Goal: Task Accomplishment & Management: Use online tool/utility

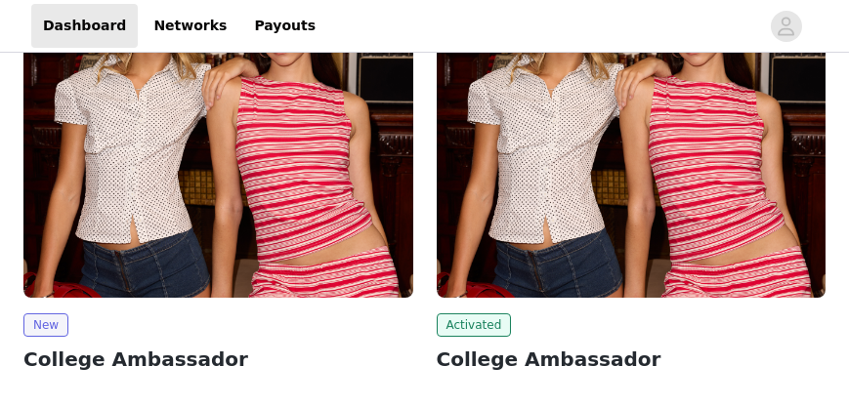
scroll to position [334, 0]
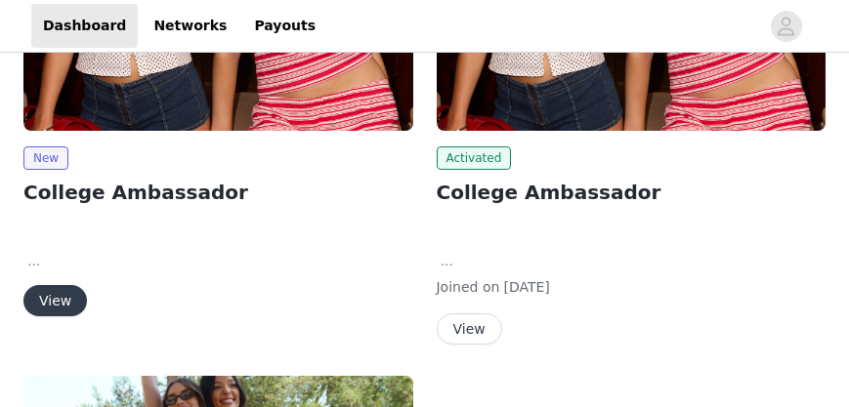
click at [40, 293] on button "View" at bounding box center [54, 300] width 63 height 31
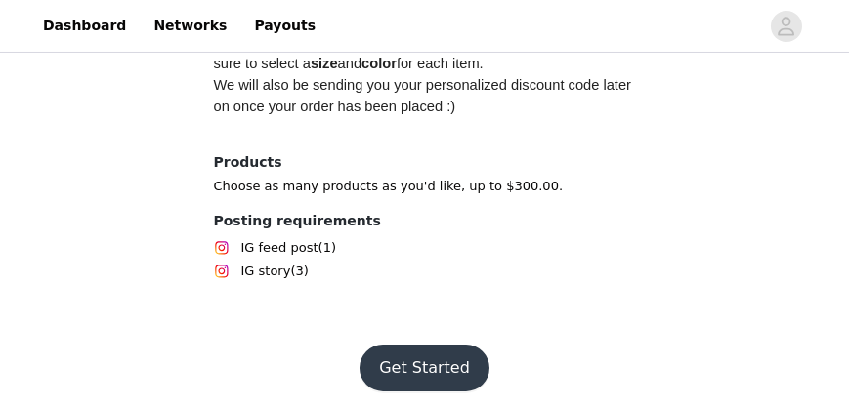
scroll to position [1192, 0]
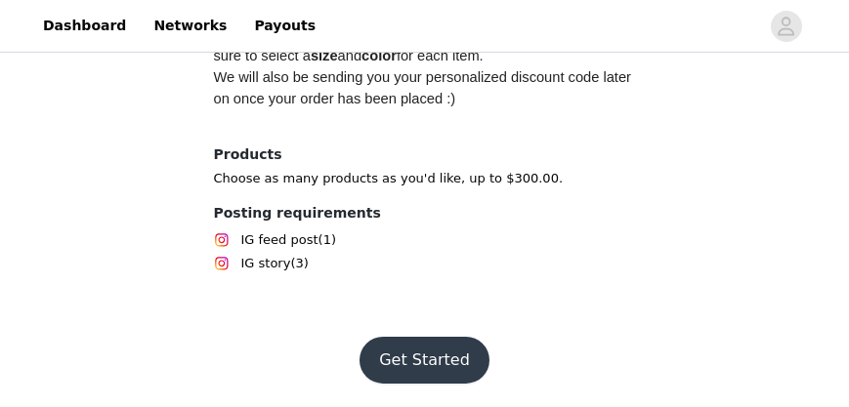
click at [443, 355] on button "Get Started" at bounding box center [424, 360] width 130 height 47
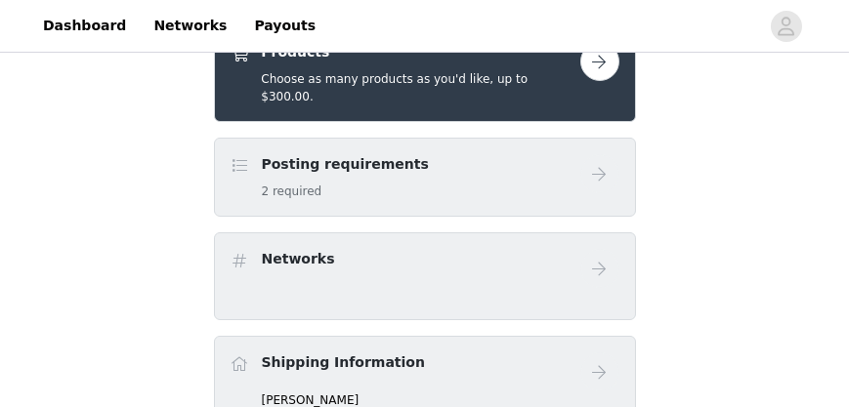
scroll to position [577, 0]
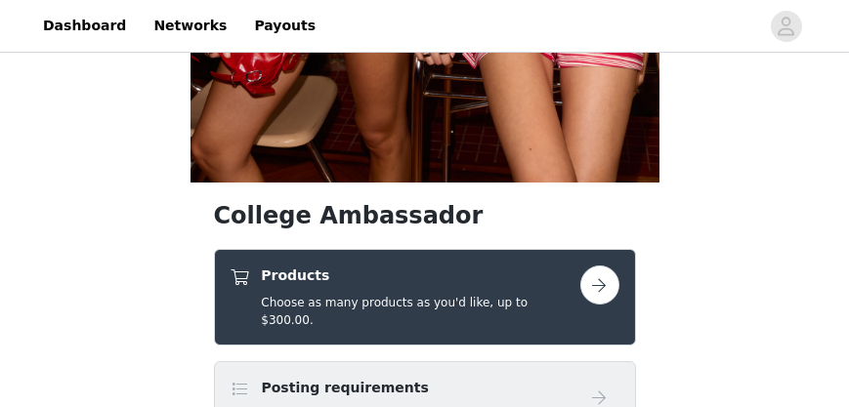
click at [611, 283] on button "button" at bounding box center [599, 285] width 39 height 39
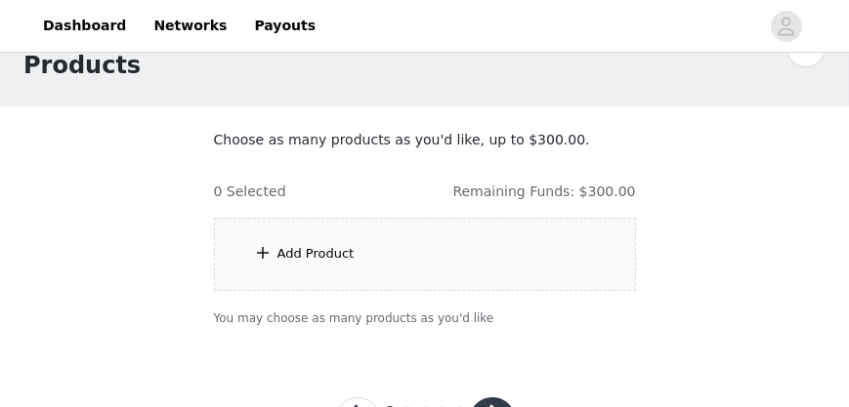
scroll to position [111, 0]
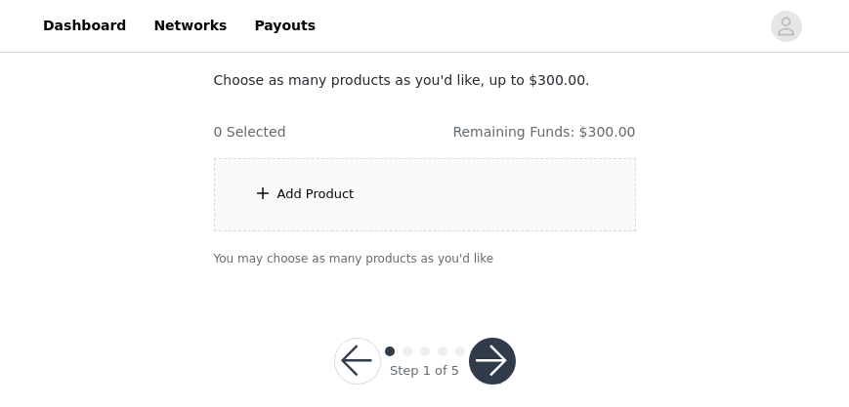
click at [518, 202] on div "Add Product" at bounding box center [425, 194] width 422 height 73
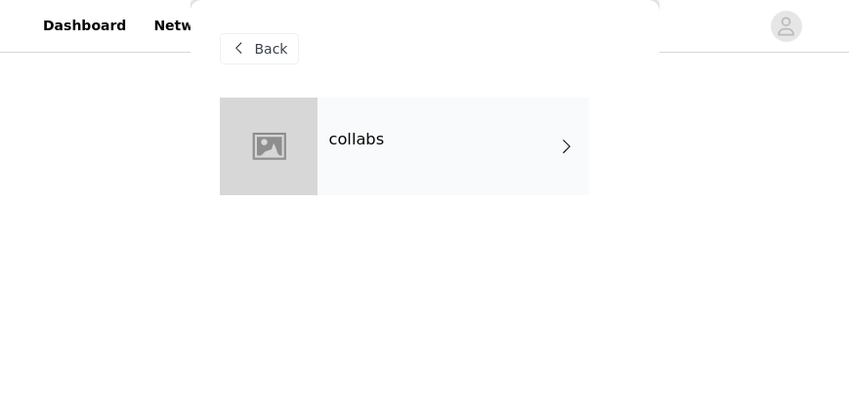
click at [422, 180] on div "collabs" at bounding box center [453, 147] width 272 height 98
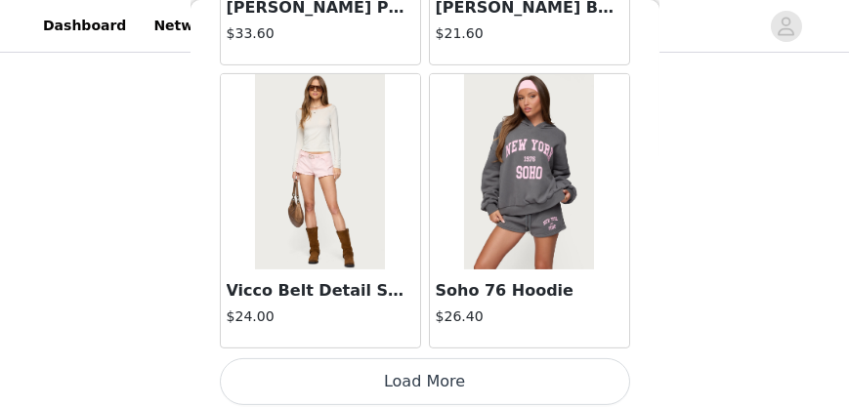
scroll to position [2580, 0]
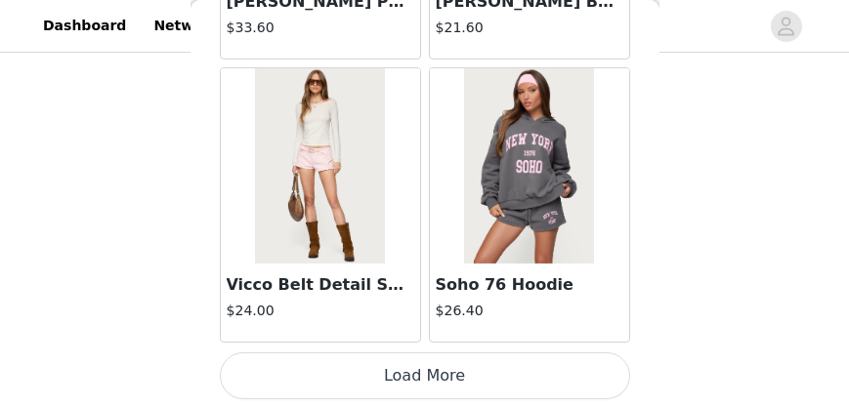
click at [495, 374] on button "Load More" at bounding box center [425, 376] width 410 height 47
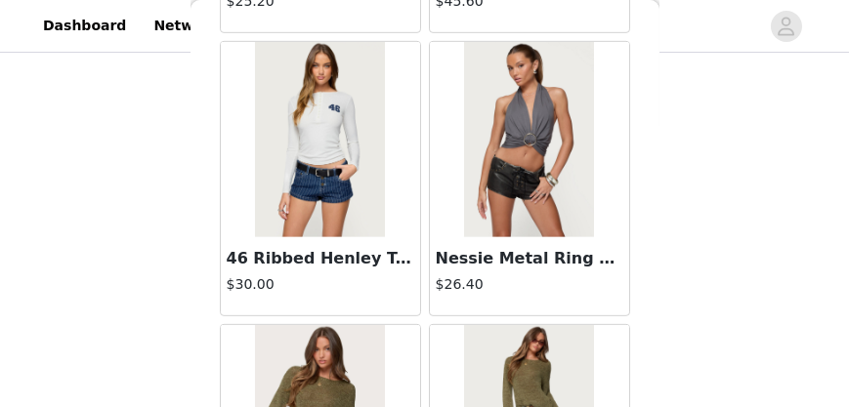
scroll to position [4309, 0]
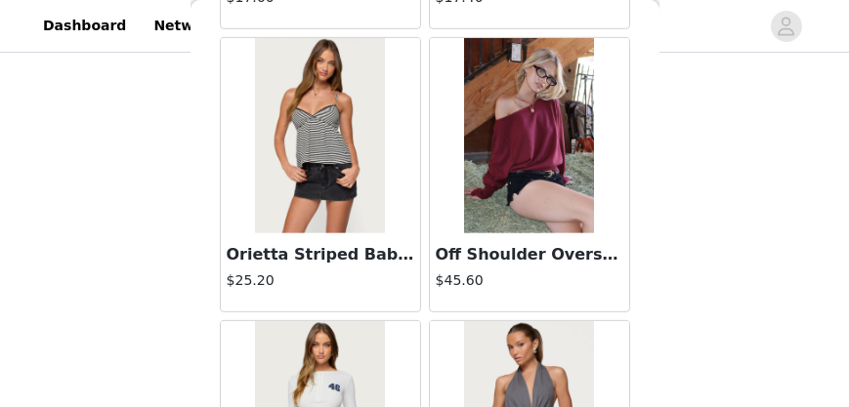
click at [491, 141] on img at bounding box center [529, 135] width 130 height 195
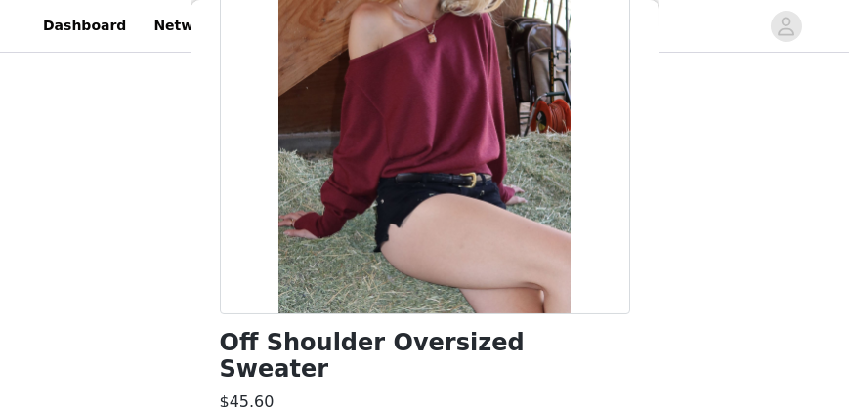
scroll to position [502, 0]
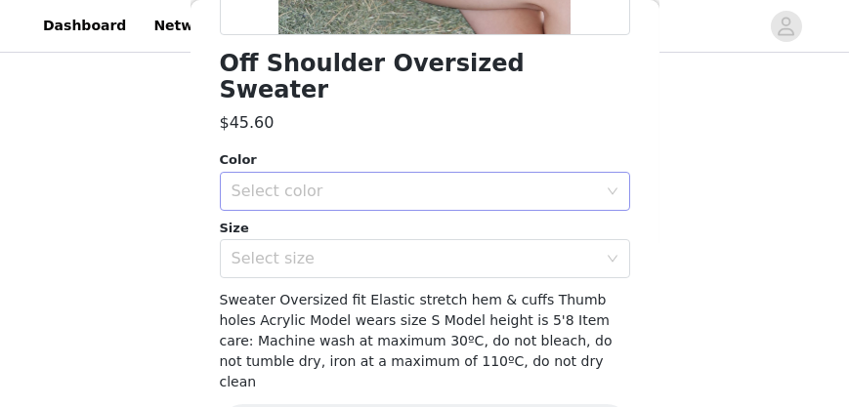
click at [455, 182] on div "Select color" at bounding box center [413, 192] width 365 height 20
click at [457, 193] on li "BURGUNDY" at bounding box center [420, 207] width 401 height 31
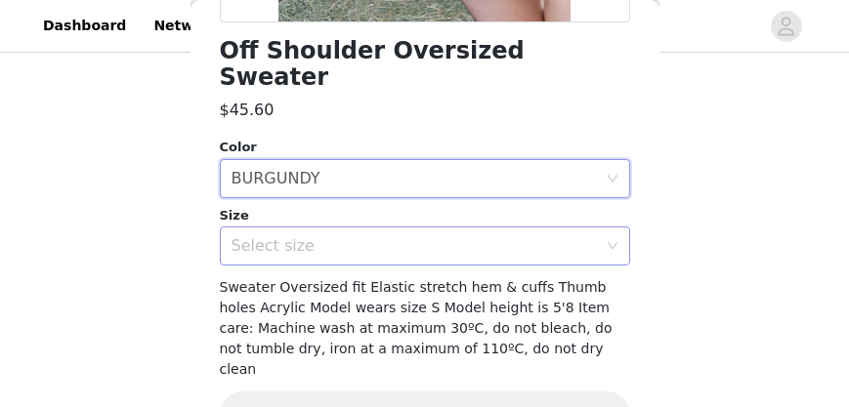
scroll to position [523, 0]
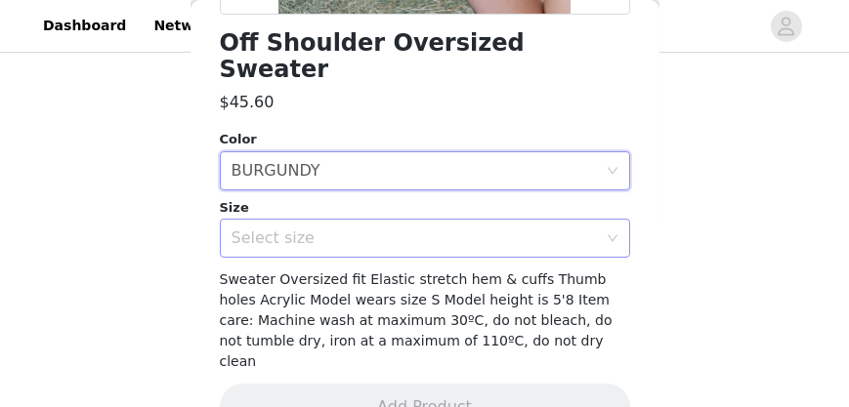
click at [465, 229] on div "Select size" at bounding box center [413, 239] width 365 height 20
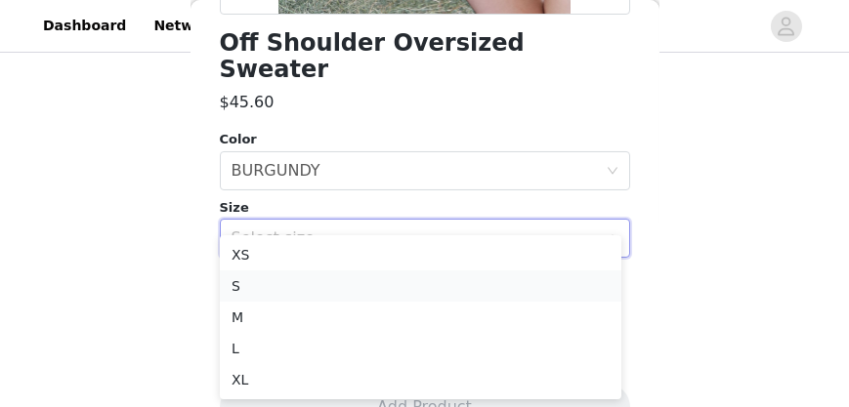
click at [406, 274] on li "S" at bounding box center [420, 286] width 401 height 31
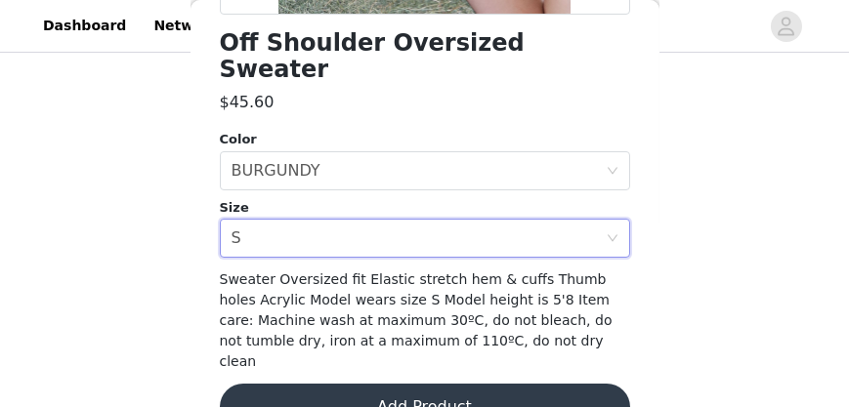
click at [434, 384] on button "Add Product" at bounding box center [425, 407] width 410 height 47
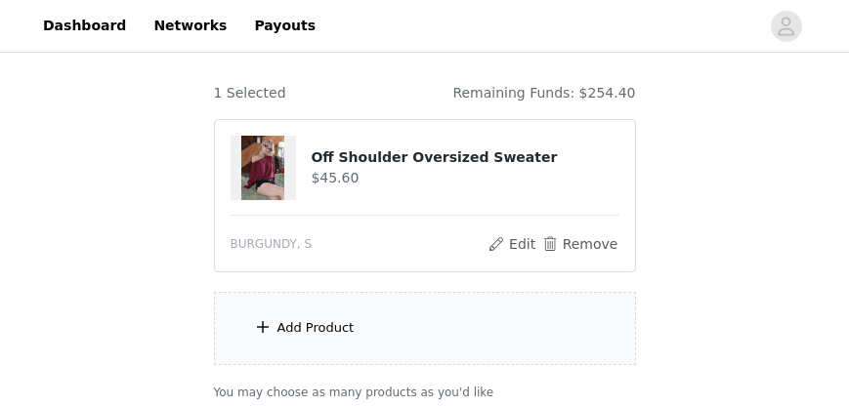
scroll to position [167, 0]
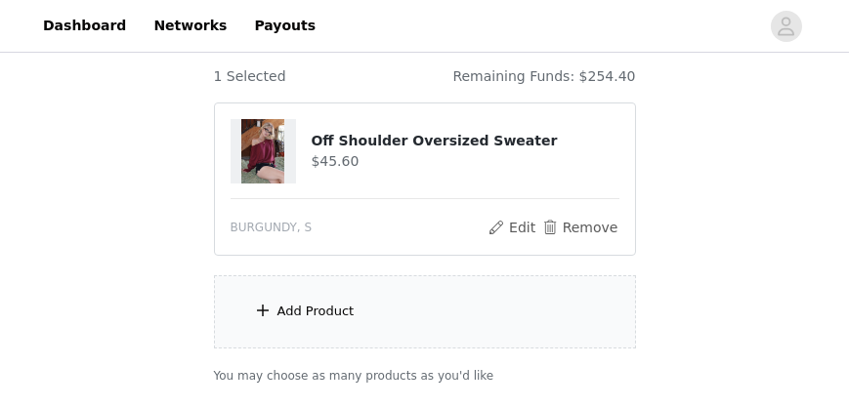
click at [400, 283] on div "Add Product" at bounding box center [425, 311] width 422 height 73
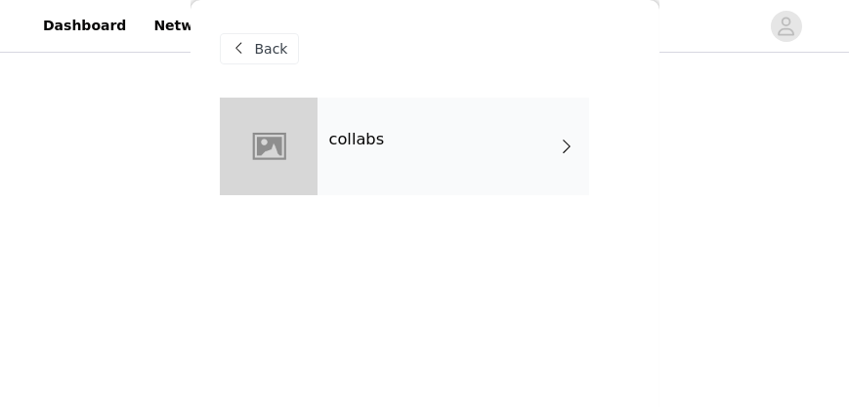
click at [396, 197] on div "collabs" at bounding box center [425, 161] width 410 height 127
click at [398, 182] on div "collabs" at bounding box center [453, 147] width 272 height 98
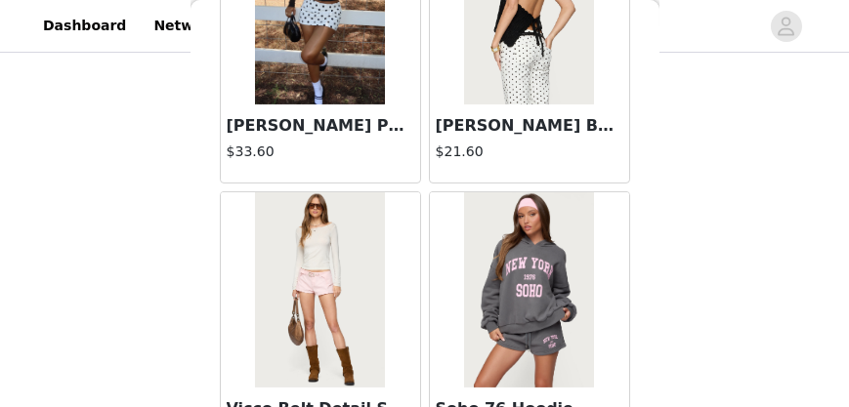
scroll to position [2580, 0]
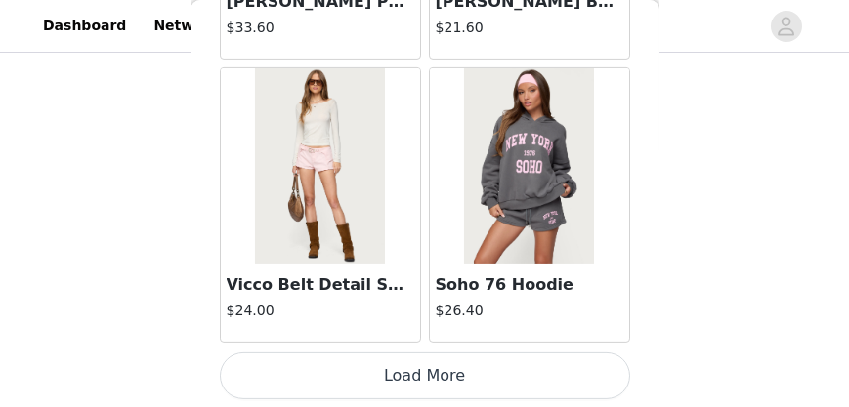
click at [494, 381] on button "Load More" at bounding box center [425, 376] width 410 height 47
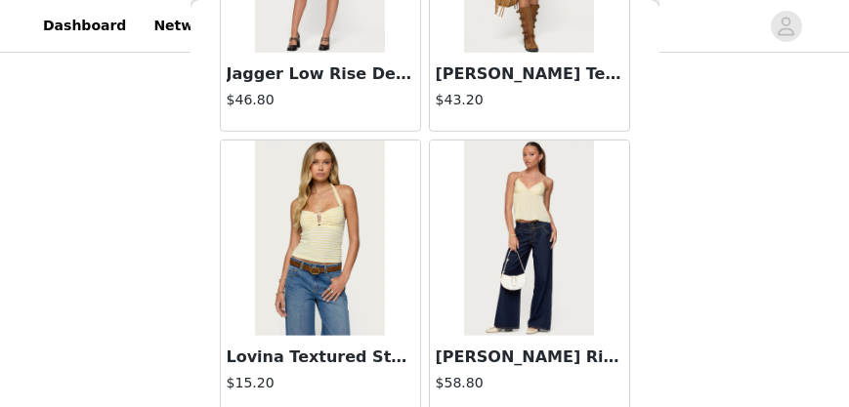
scroll to position [3752, 0]
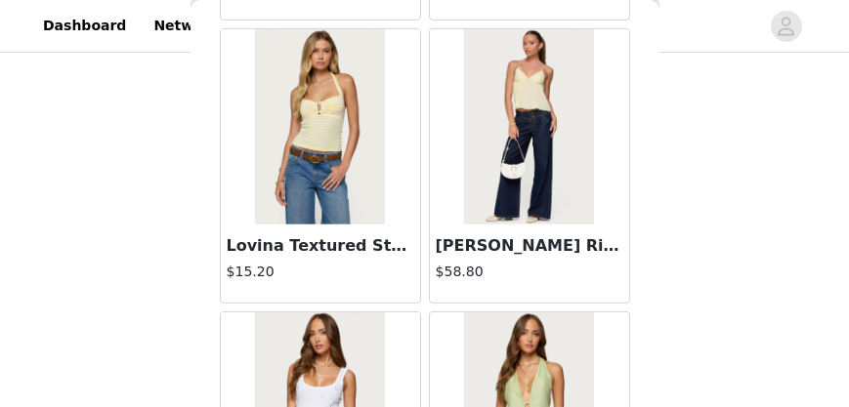
click at [510, 154] on img at bounding box center [529, 126] width 130 height 195
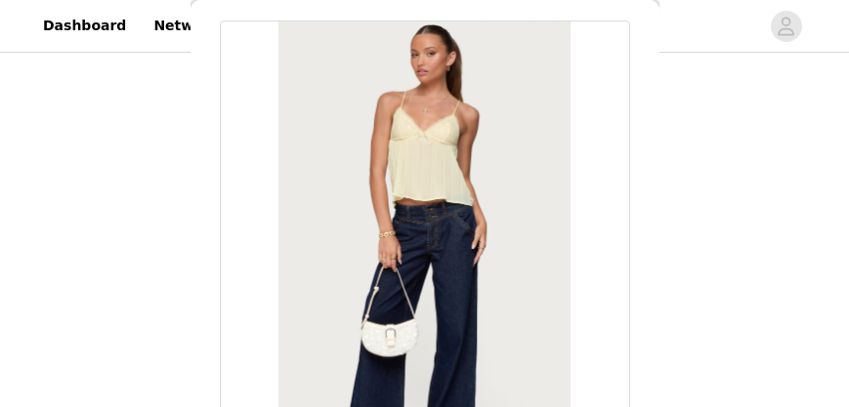
scroll to position [0, 0]
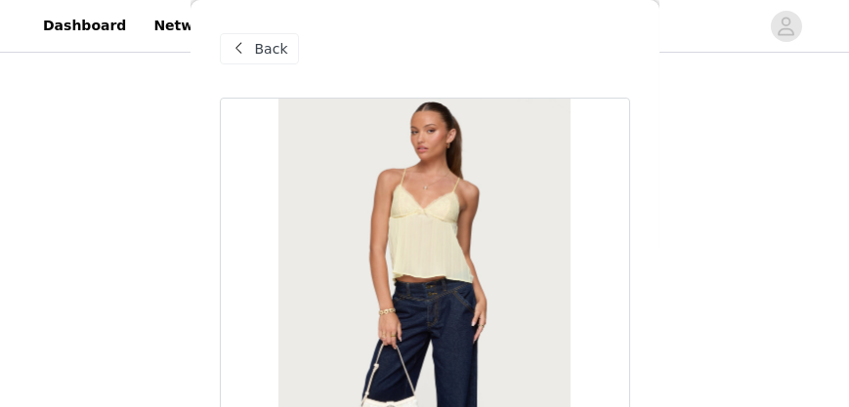
click at [281, 63] on div "Back" at bounding box center [259, 48] width 79 height 31
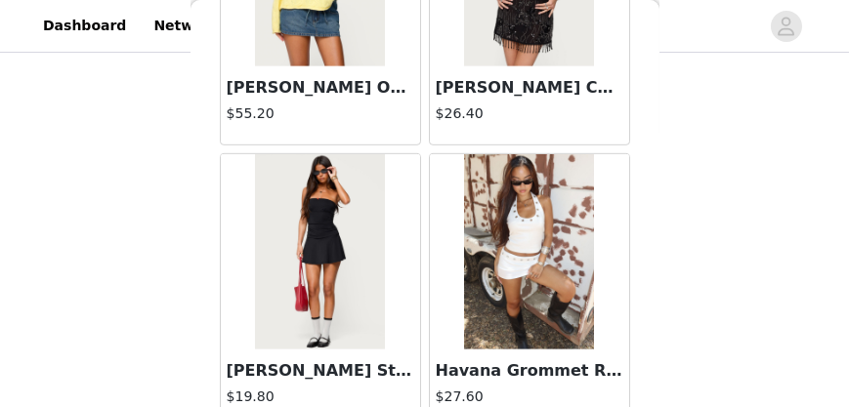
scroll to position [5410, 0]
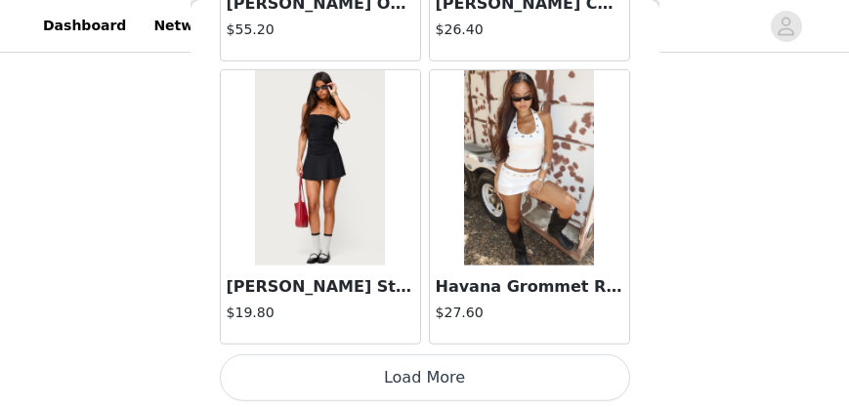
click at [567, 370] on button "Load More" at bounding box center [425, 378] width 410 height 47
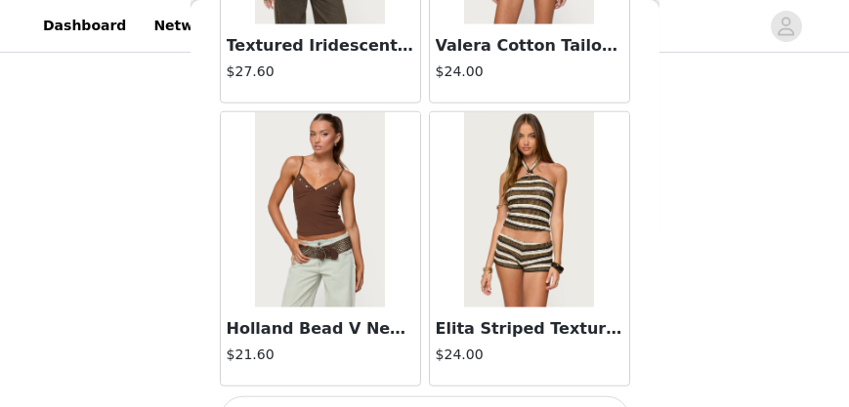
scroll to position [8241, 0]
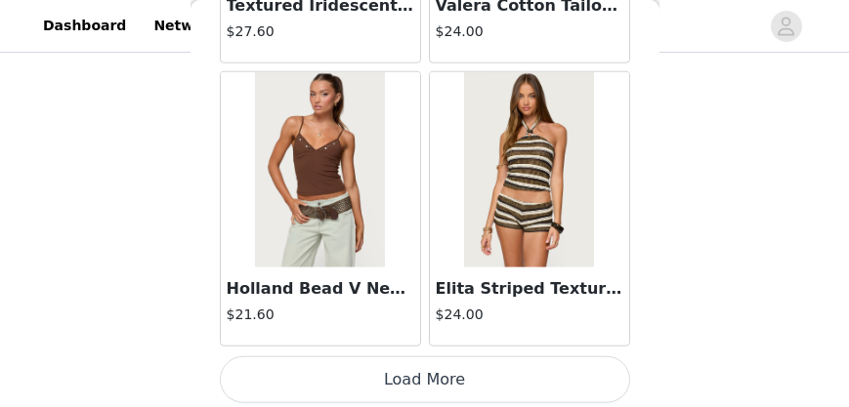
click at [508, 357] on button "Load More" at bounding box center [425, 380] width 410 height 47
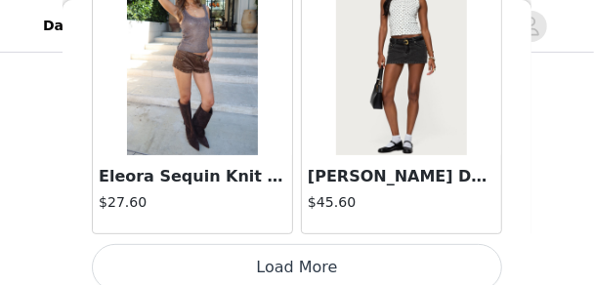
scroll to position [11197, 0]
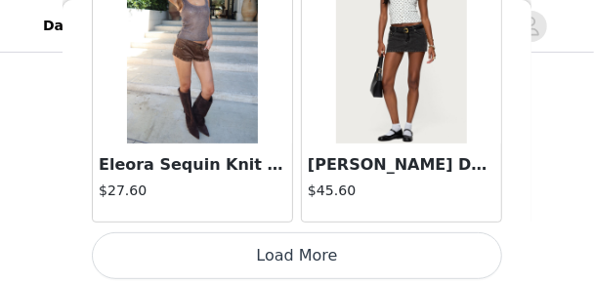
click at [346, 249] on button "Load More" at bounding box center [297, 255] width 410 height 47
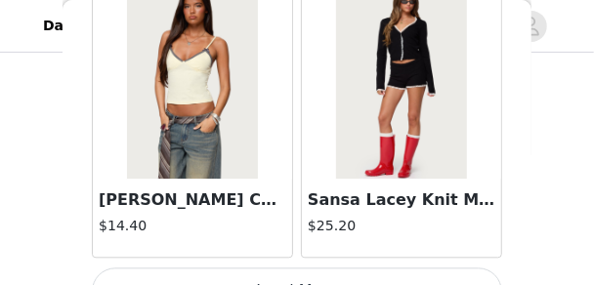
scroll to position [14030, 0]
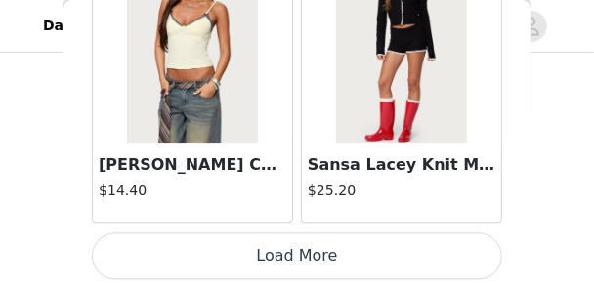
click at [328, 253] on button "Load More" at bounding box center [297, 255] width 410 height 47
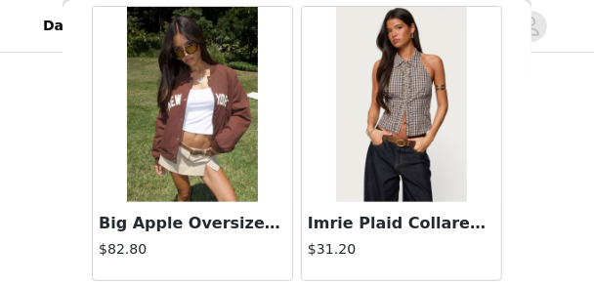
scroll to position [16861, 0]
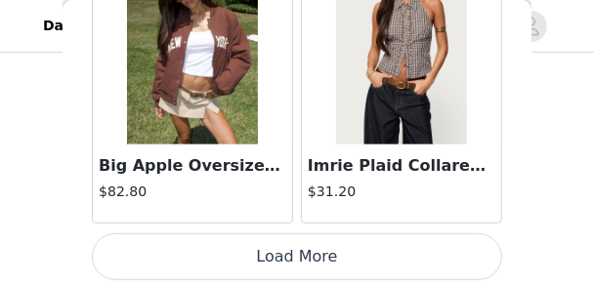
drag, startPoint x: 281, startPoint y: 244, endPoint x: 279, endPoint y: 220, distance: 24.5
click at [281, 240] on button "Load More" at bounding box center [297, 256] width 410 height 47
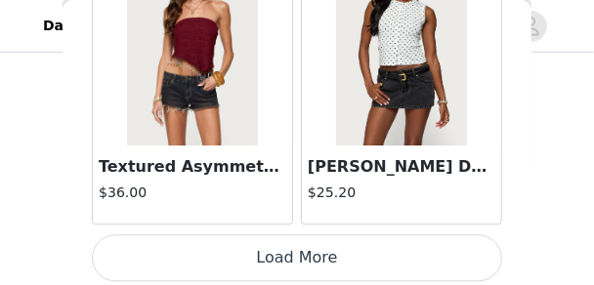
scroll to position [245, 0]
click at [392, 245] on button "Load More" at bounding box center [297, 257] width 410 height 47
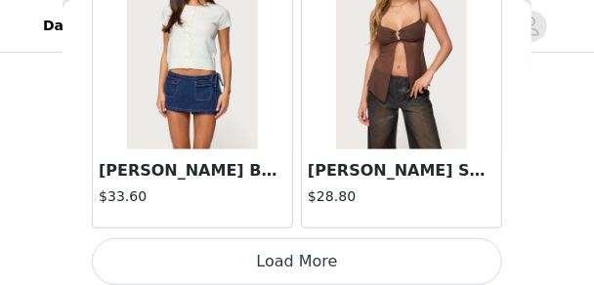
scroll to position [22524, 0]
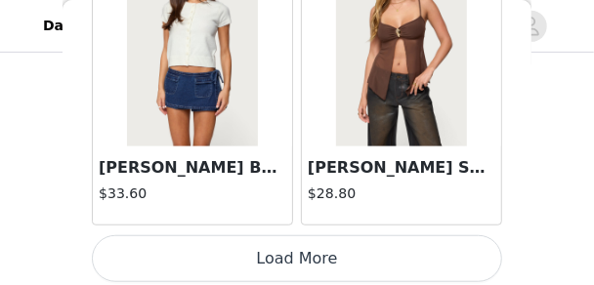
click at [268, 240] on button "Load More" at bounding box center [297, 258] width 410 height 47
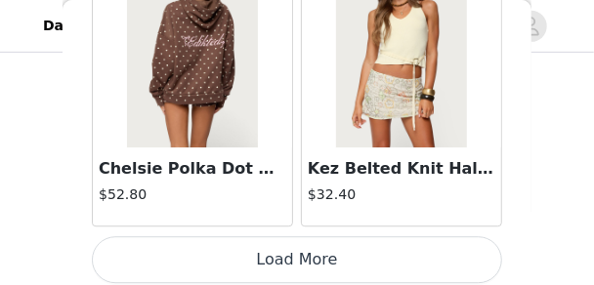
scroll to position [25356, 0]
click at [367, 251] on button "Load More" at bounding box center [297, 259] width 410 height 47
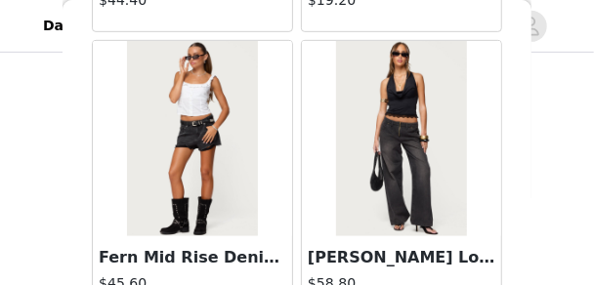
scroll to position [28188, 0]
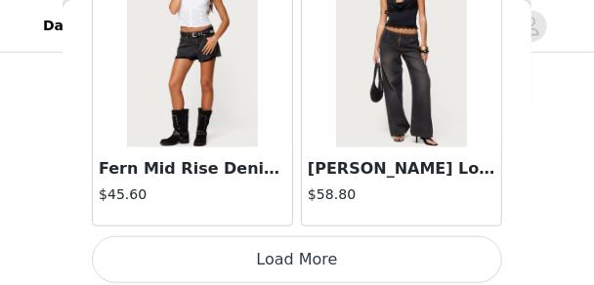
click at [318, 240] on button "Load More" at bounding box center [297, 259] width 410 height 47
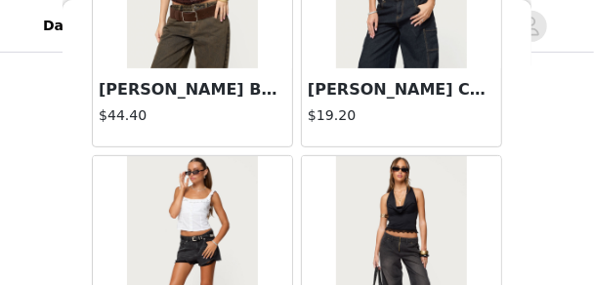
scroll to position [27867, 0]
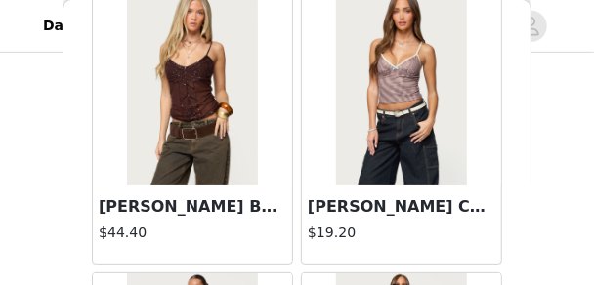
click at [248, 108] on img at bounding box center [192, 87] width 130 height 195
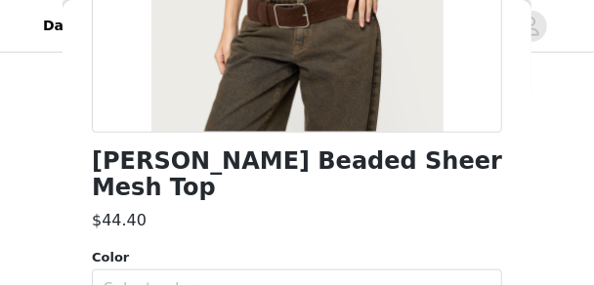
scroll to position [508, 0]
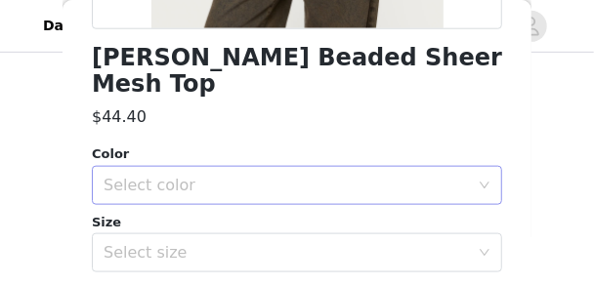
click at [256, 176] on div "Select color" at bounding box center [286, 186] width 365 height 20
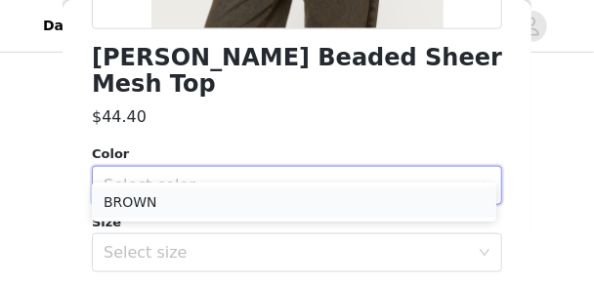
click at [244, 201] on li "BROWN" at bounding box center [294, 202] width 404 height 31
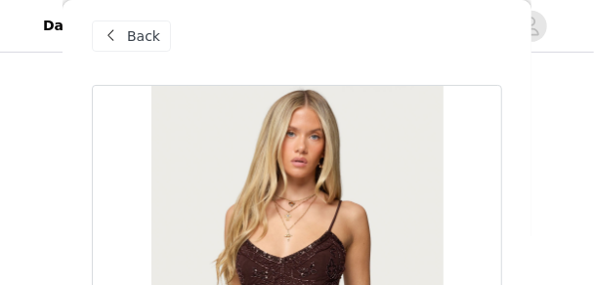
scroll to position [0, 0]
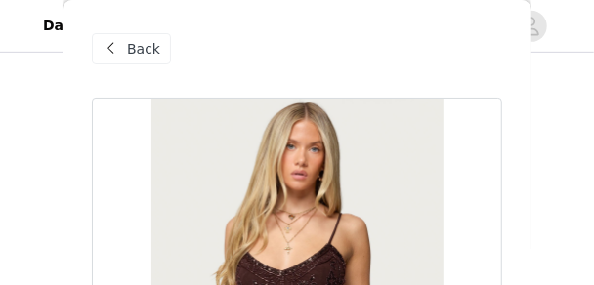
click at [164, 50] on div "Back" at bounding box center [131, 48] width 79 height 31
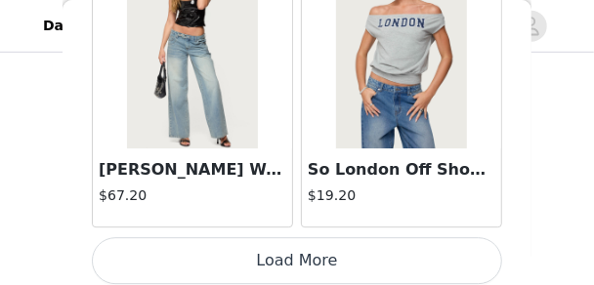
scroll to position [362, 0]
click at [364, 246] on button "Load More" at bounding box center [297, 260] width 410 height 47
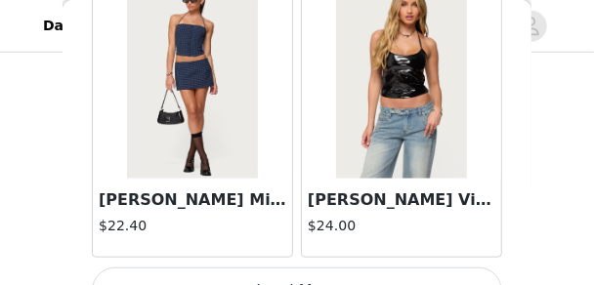
scroll to position [33852, 0]
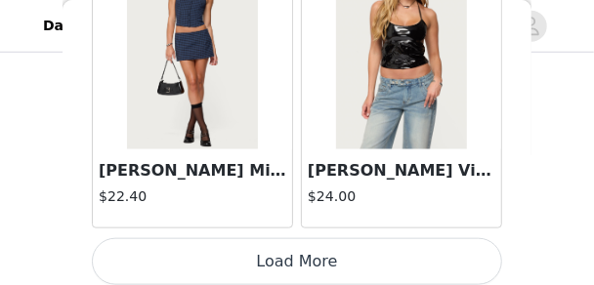
click at [270, 238] on button "Load More" at bounding box center [297, 261] width 410 height 47
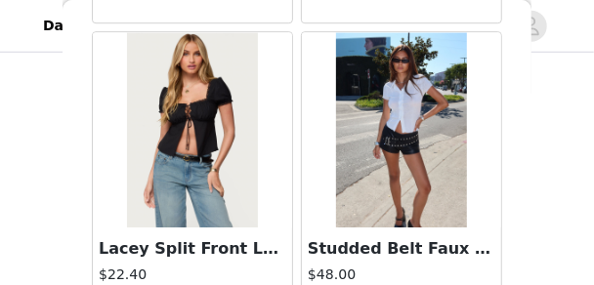
scroll to position [34945, 0]
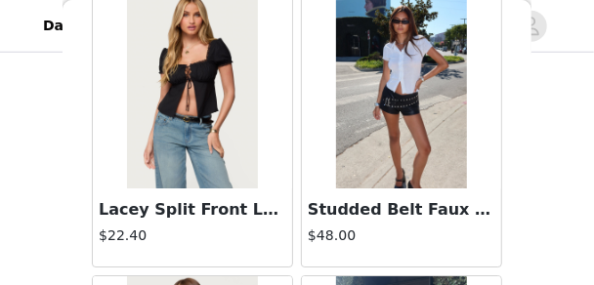
click at [409, 109] on img at bounding box center [401, 90] width 130 height 195
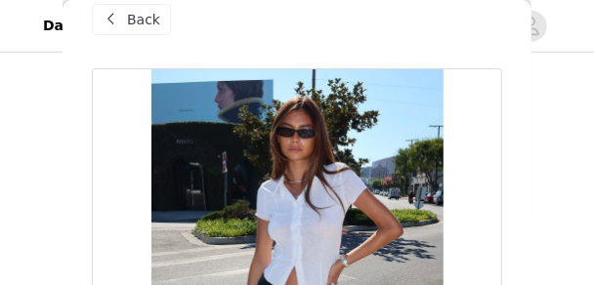
scroll to position [0, 0]
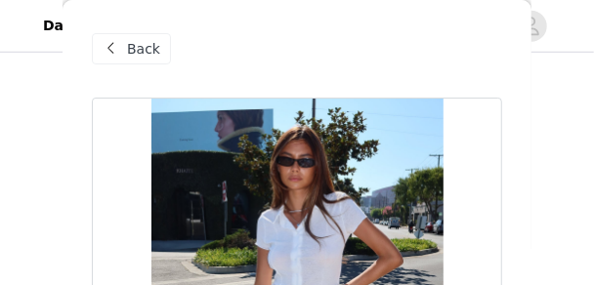
click at [155, 62] on div "Back" at bounding box center [131, 48] width 79 height 31
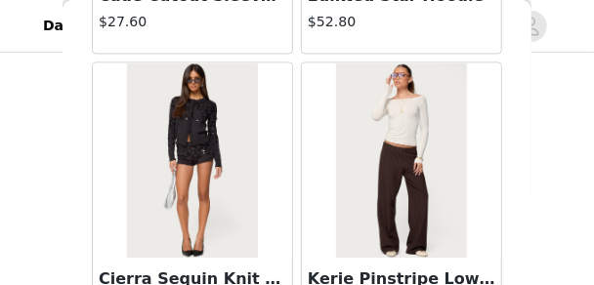
scroll to position [36449, 0]
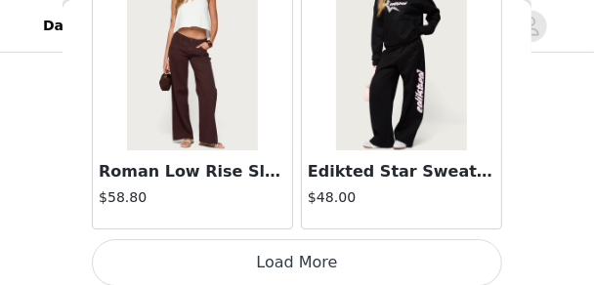
click at [362, 242] on button "Load More" at bounding box center [297, 262] width 410 height 47
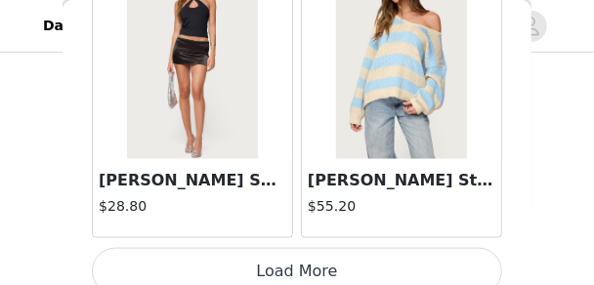
scroll to position [39515, 0]
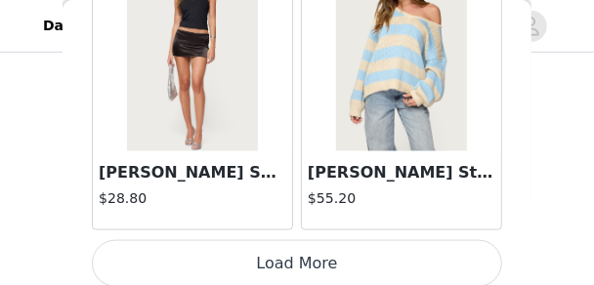
click at [375, 262] on button "Load More" at bounding box center [297, 263] width 410 height 47
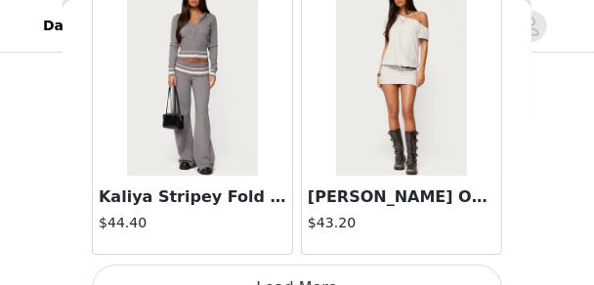
scroll to position [42347, 0]
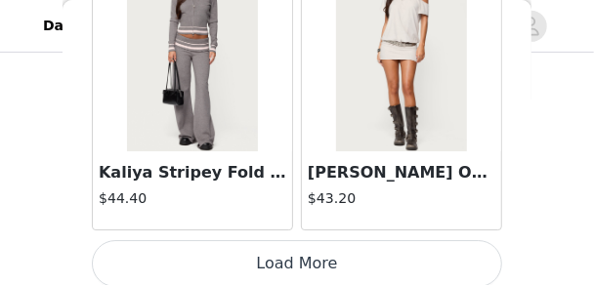
click at [296, 249] on button "Load More" at bounding box center [297, 263] width 410 height 47
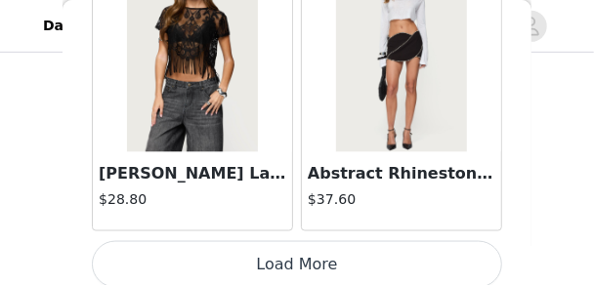
scroll to position [313, 0]
click at [337, 245] on button "Load More" at bounding box center [297, 264] width 410 height 47
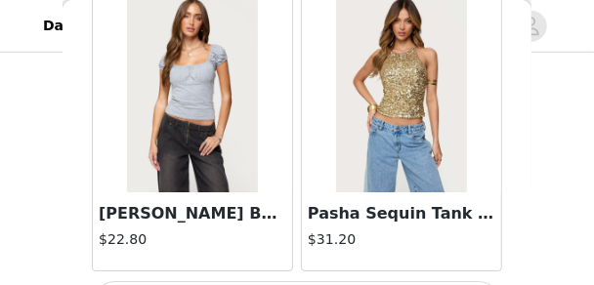
scroll to position [48010, 0]
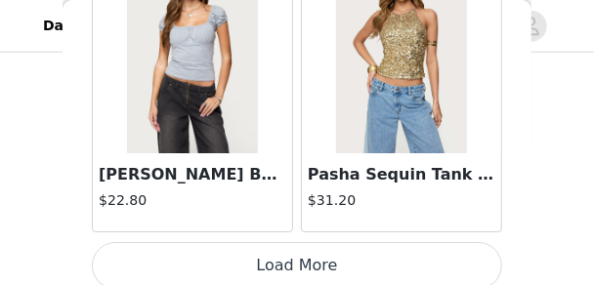
click at [337, 242] on button "Load More" at bounding box center [297, 265] width 410 height 47
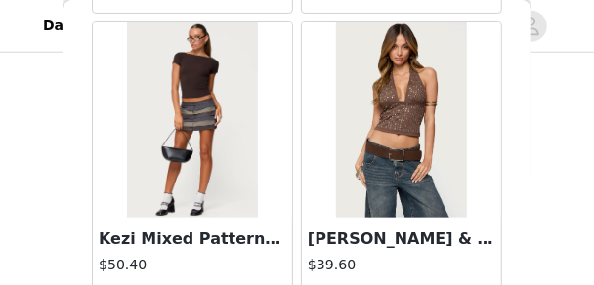
scroll to position [50198, 0]
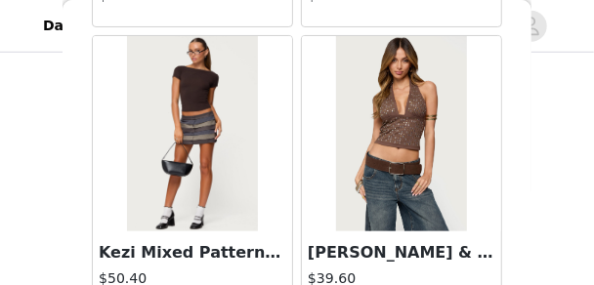
click at [206, 111] on img at bounding box center [192, 133] width 130 height 195
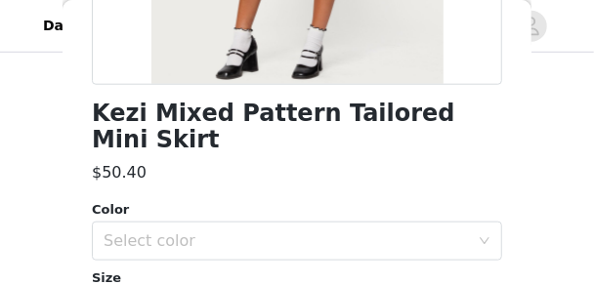
scroll to position [469, 0]
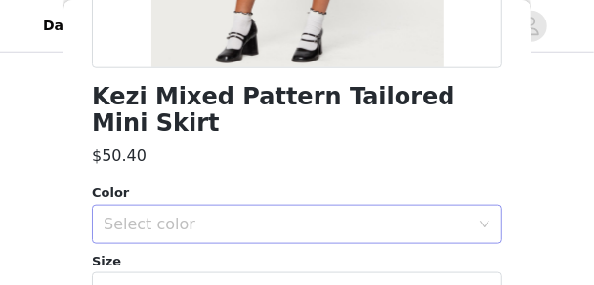
click at [311, 215] on div "Select color" at bounding box center [286, 225] width 365 height 20
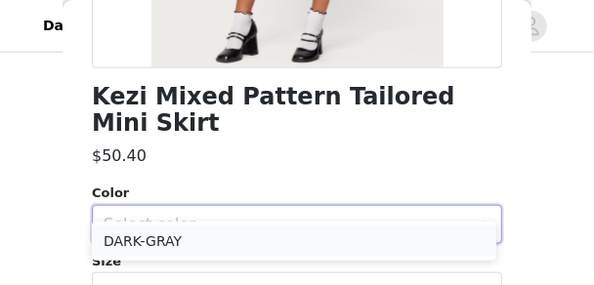
click at [217, 231] on li "DARK-GRAY" at bounding box center [294, 241] width 404 height 31
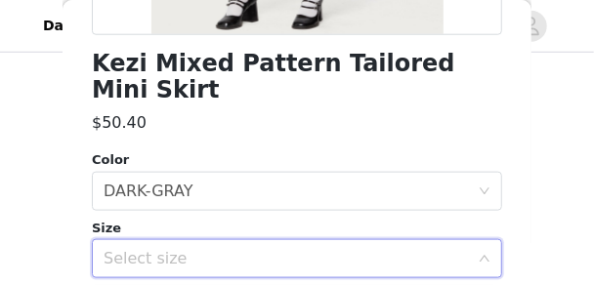
scroll to position [625, 0]
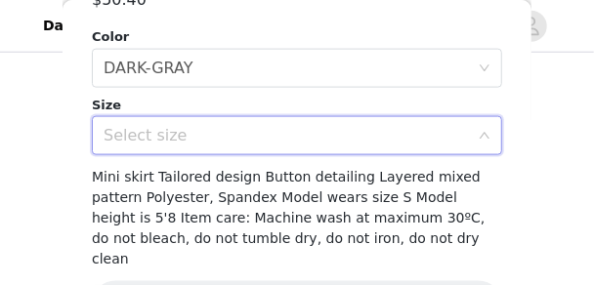
click at [221, 125] on div "Select size" at bounding box center [291, 135] width 374 height 37
click at [224, 126] on div "Select size" at bounding box center [286, 136] width 365 height 20
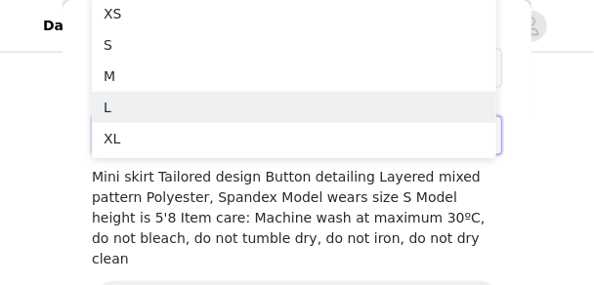
scroll to position [273, 0]
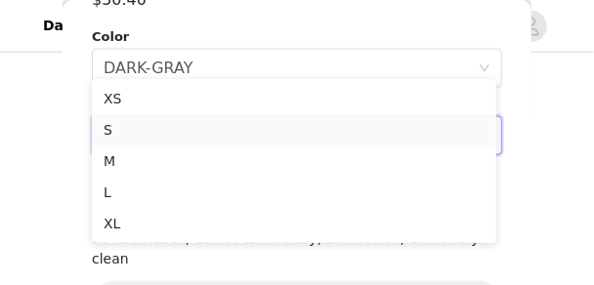
click at [170, 120] on li "S" at bounding box center [294, 129] width 404 height 31
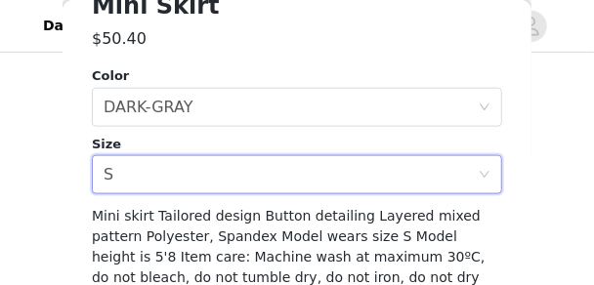
scroll to position [645, 0]
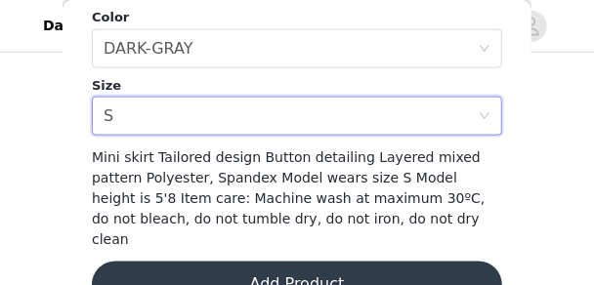
click at [210, 262] on button "Add Product" at bounding box center [297, 285] width 410 height 47
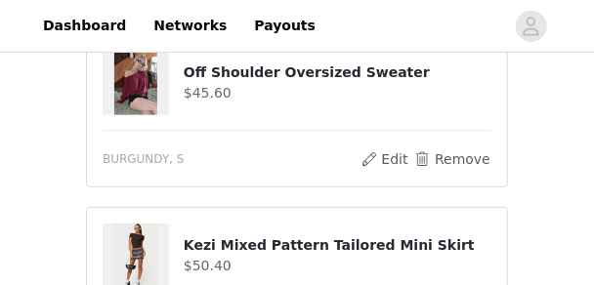
scroll to position [508, 0]
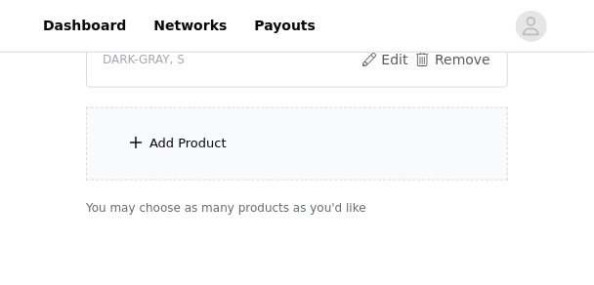
click at [292, 177] on div "Add Product" at bounding box center [297, 143] width 422 height 73
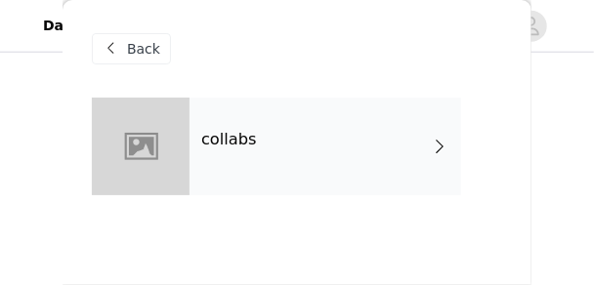
click at [243, 123] on div "collabs" at bounding box center [325, 147] width 272 height 98
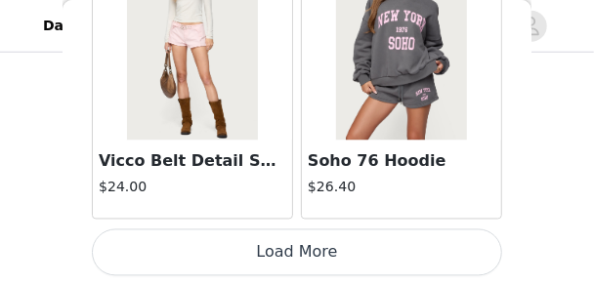
click at [462, 269] on button "Load More" at bounding box center [297, 253] width 410 height 47
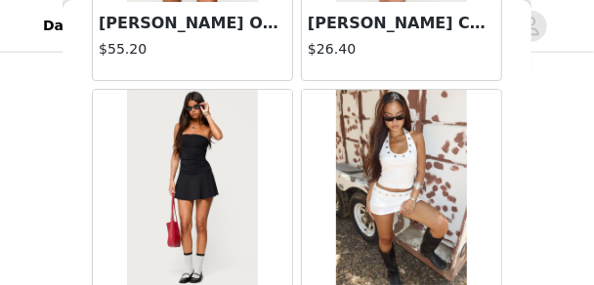
scroll to position [5516, 0]
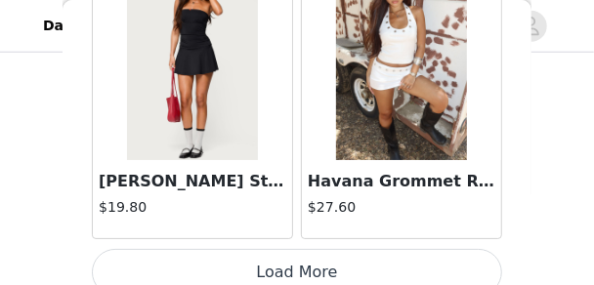
click at [361, 251] on button "Load More" at bounding box center [297, 272] width 410 height 47
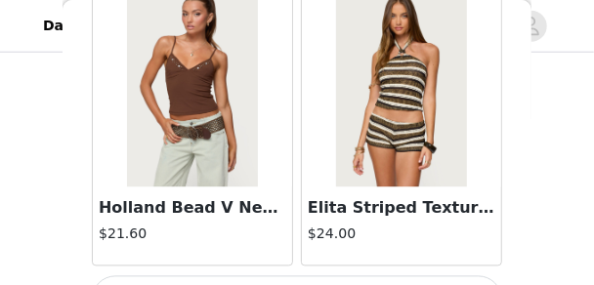
scroll to position [8366, 0]
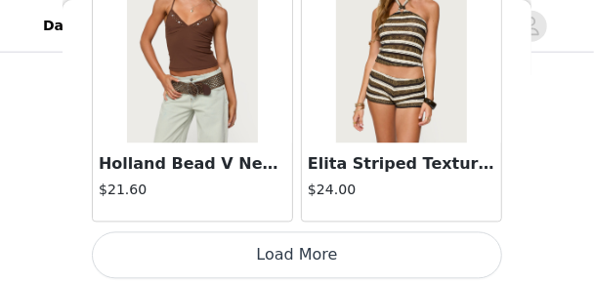
click at [370, 231] on button "Load More" at bounding box center [297, 254] width 410 height 47
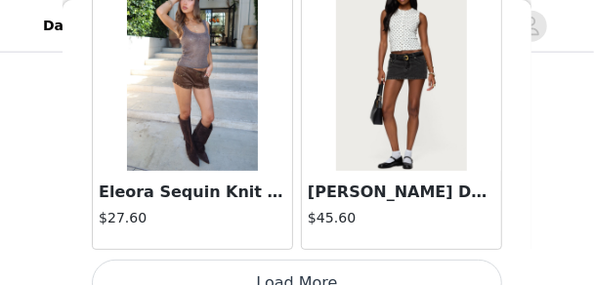
scroll to position [11197, 0]
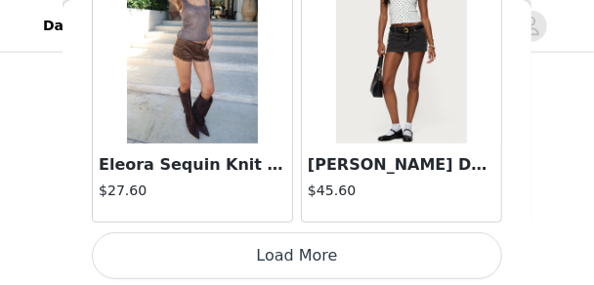
click at [296, 244] on button "Load More" at bounding box center [297, 255] width 410 height 47
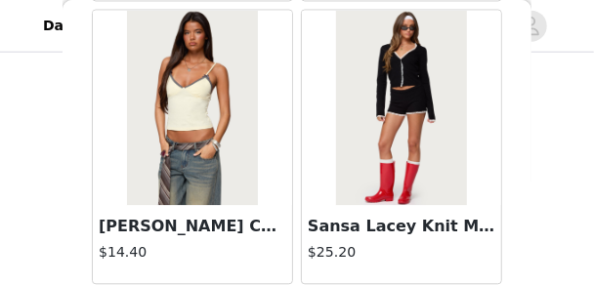
scroll to position [14030, 0]
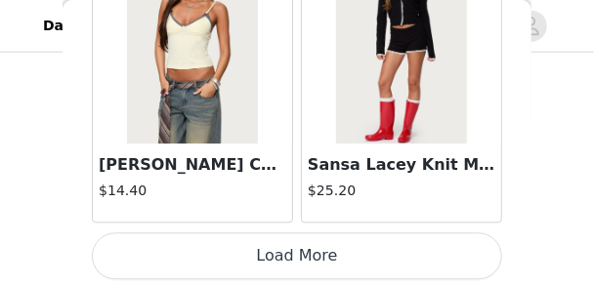
click at [287, 244] on button "Load More" at bounding box center [297, 255] width 410 height 47
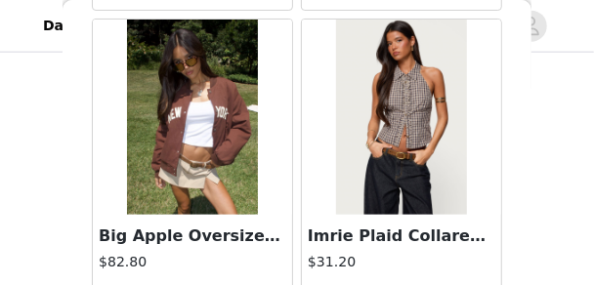
scroll to position [16804, 0]
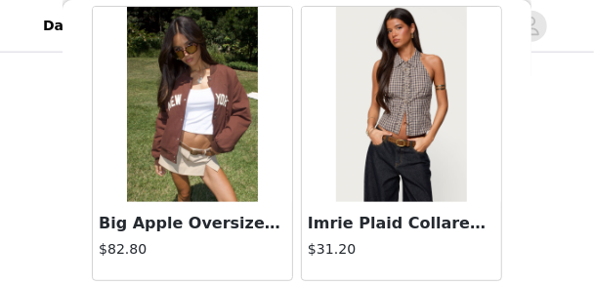
click at [378, 107] on img at bounding box center [401, 104] width 130 height 195
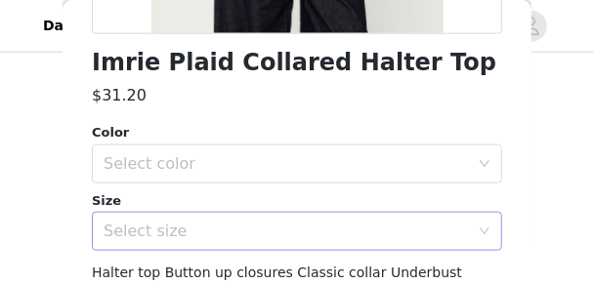
scroll to position [586, 0]
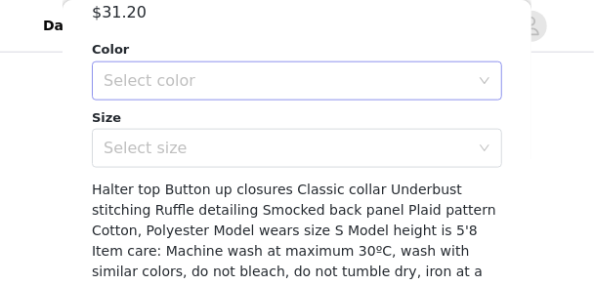
click at [258, 80] on div "Select color" at bounding box center [286, 81] width 365 height 20
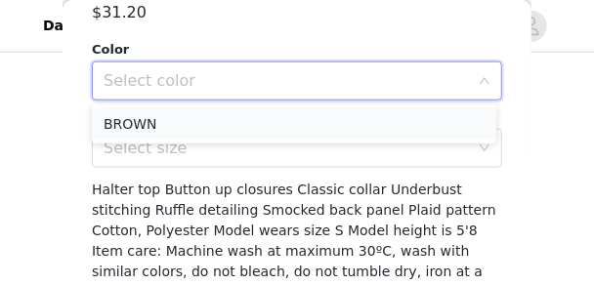
click at [250, 128] on li "BROWN" at bounding box center [294, 123] width 404 height 31
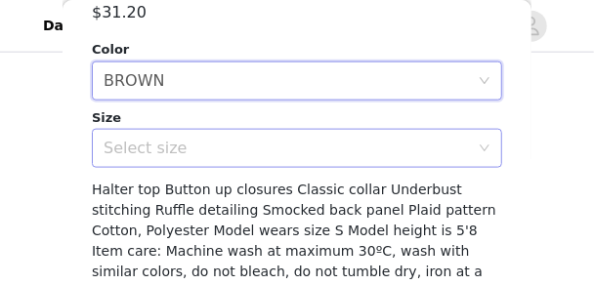
click at [252, 154] on div "Select size" at bounding box center [286, 149] width 365 height 20
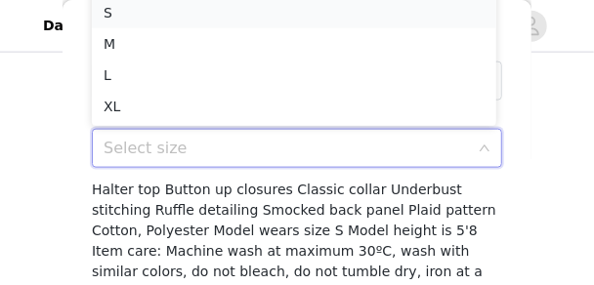
click at [232, 21] on li "S" at bounding box center [294, 12] width 404 height 31
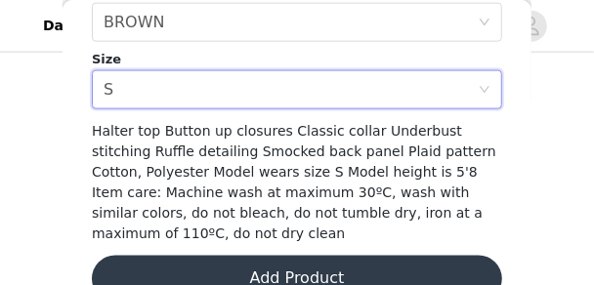
scroll to position [686, 0]
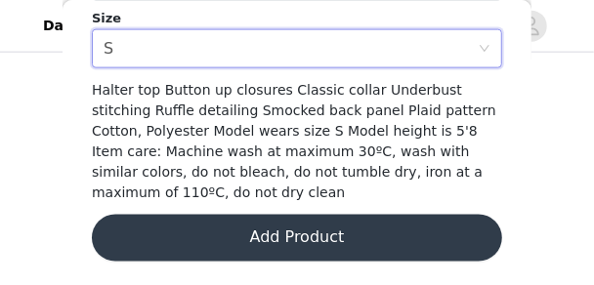
click at [321, 244] on button "Add Product" at bounding box center [297, 238] width 410 height 47
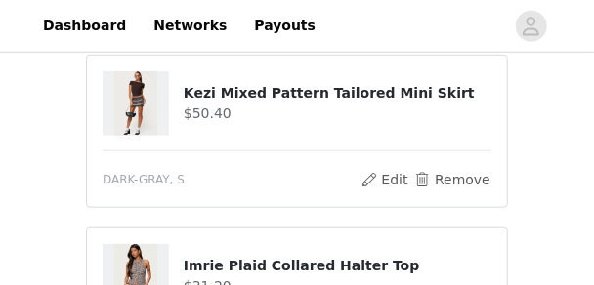
scroll to position [385, 0]
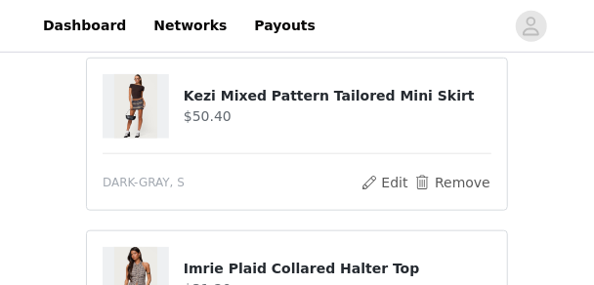
click at [147, 113] on img at bounding box center [135, 106] width 43 height 64
click at [376, 181] on button "Edit" at bounding box center [384, 182] width 50 height 23
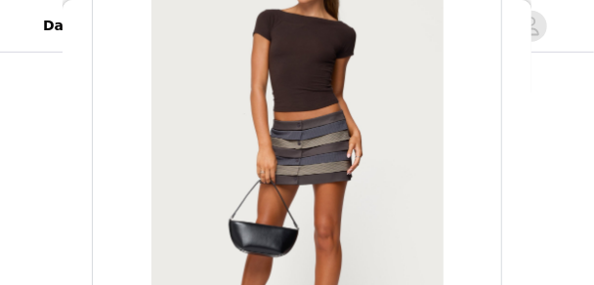
scroll to position [0, 0]
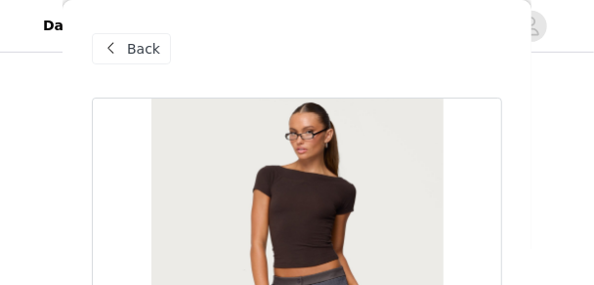
click at [152, 53] on span "Back" at bounding box center [143, 49] width 33 height 21
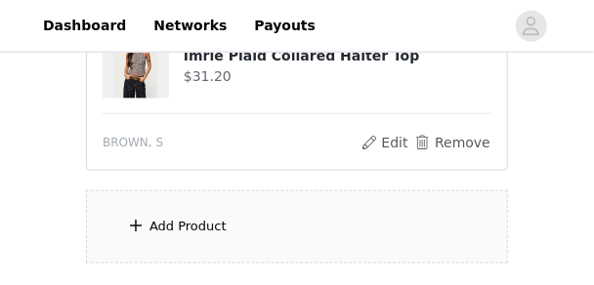
scroll to position [658, 0]
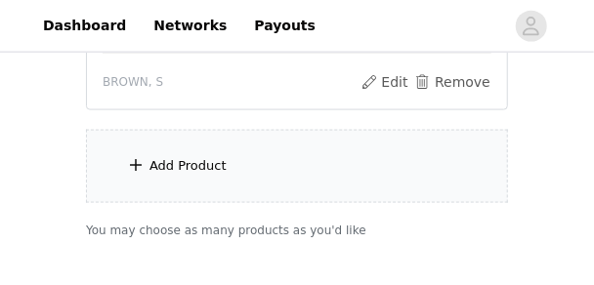
click at [231, 185] on div "Add Product" at bounding box center [297, 166] width 422 height 73
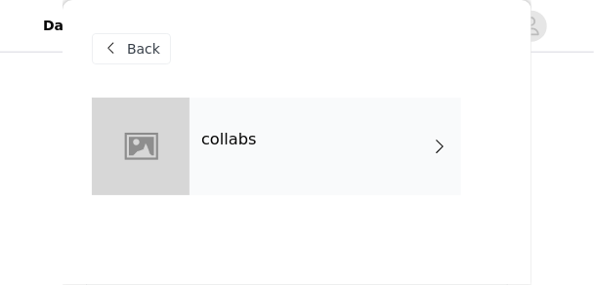
scroll to position [502, 0]
click at [109, 41] on span at bounding box center [111, 48] width 23 height 23
click at [128, 49] on span "Back" at bounding box center [143, 49] width 33 height 21
click at [128, 48] on span "Back" at bounding box center [143, 49] width 33 height 21
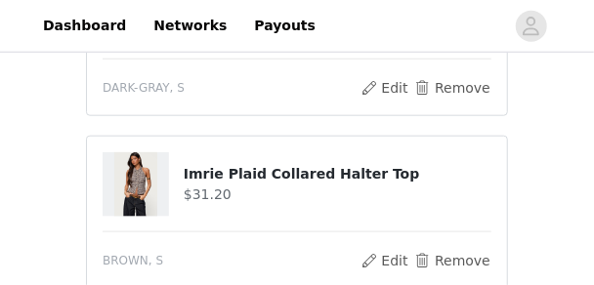
scroll to position [424, 0]
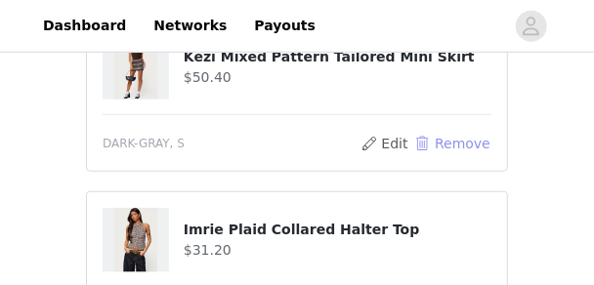
click at [440, 144] on button "Remove" at bounding box center [452, 143] width 78 height 23
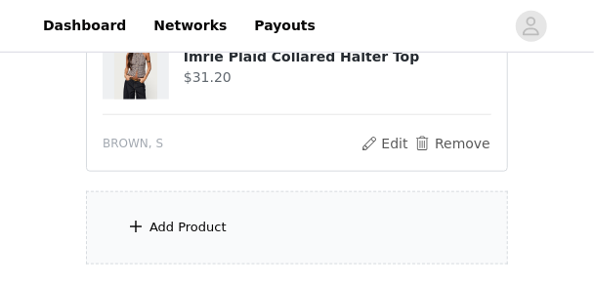
click at [276, 202] on div "Add Product" at bounding box center [297, 227] width 422 height 73
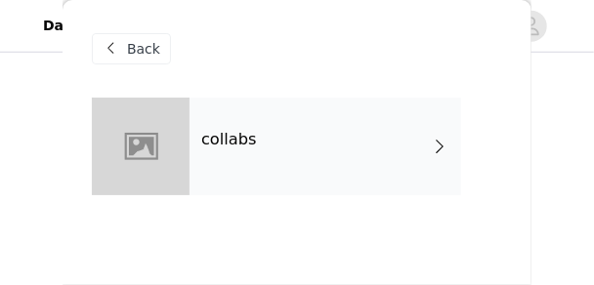
click at [293, 163] on div "collabs" at bounding box center [325, 147] width 272 height 98
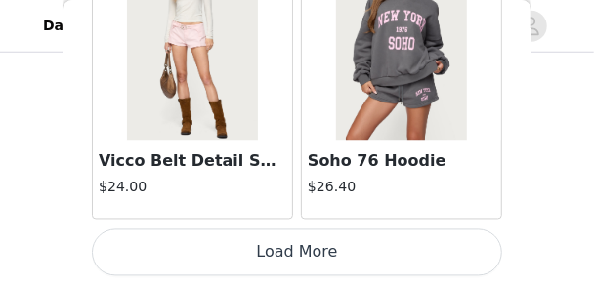
click at [431, 249] on button "Load More" at bounding box center [297, 253] width 410 height 47
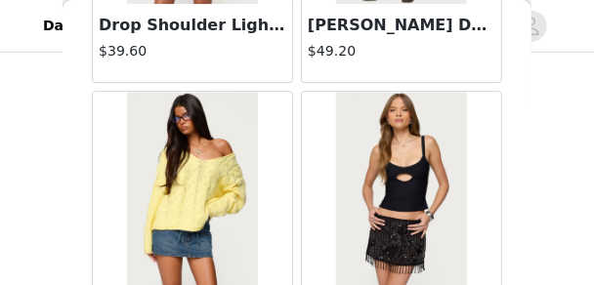
scroll to position [5112, 0]
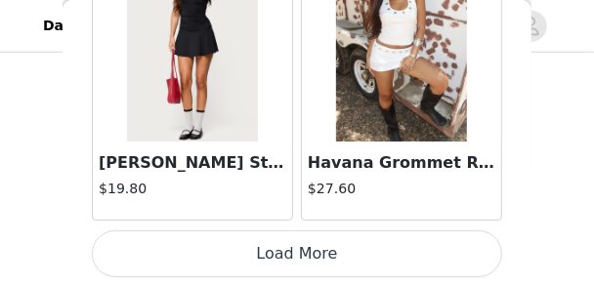
click at [455, 245] on button "Load More" at bounding box center [297, 254] width 410 height 47
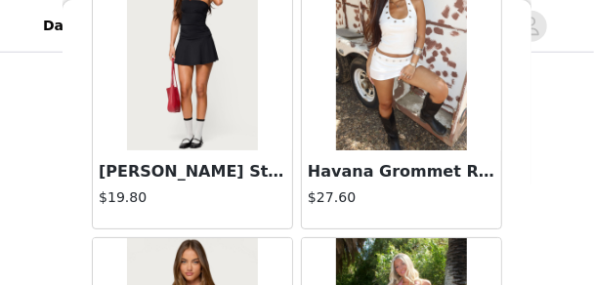
scroll to position [5534, 0]
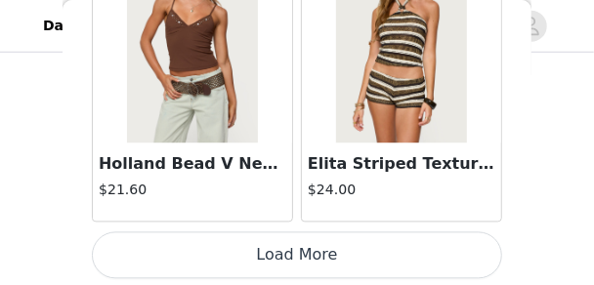
click at [455, 252] on button "Load More" at bounding box center [297, 254] width 410 height 47
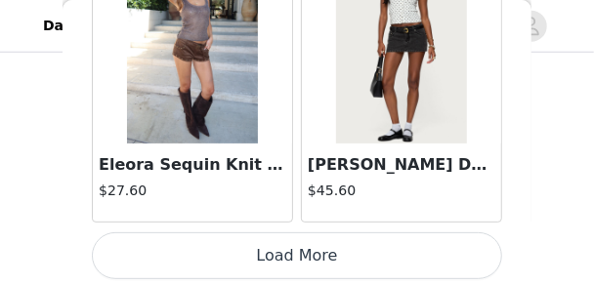
scroll to position [502, 0]
click at [427, 260] on button "Load More" at bounding box center [297, 255] width 410 height 47
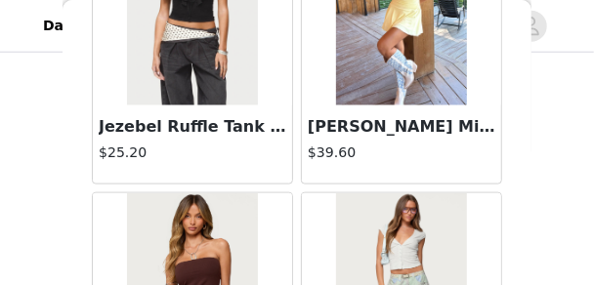
scroll to position [14030, 0]
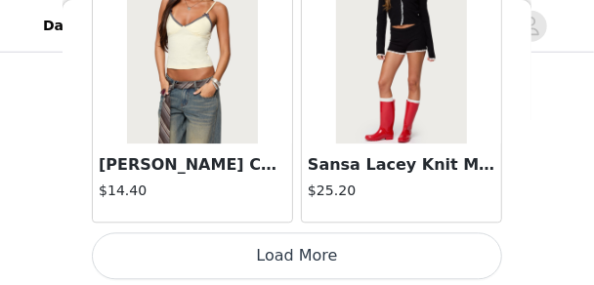
click at [461, 265] on button "Load More" at bounding box center [297, 255] width 410 height 47
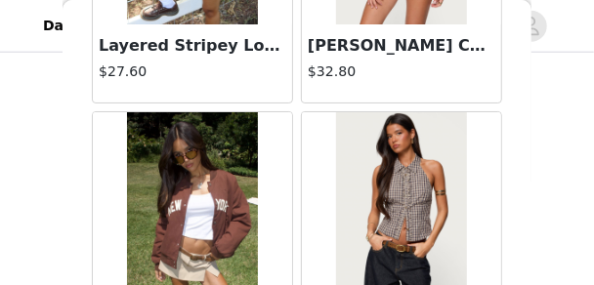
scroll to position [16861, 0]
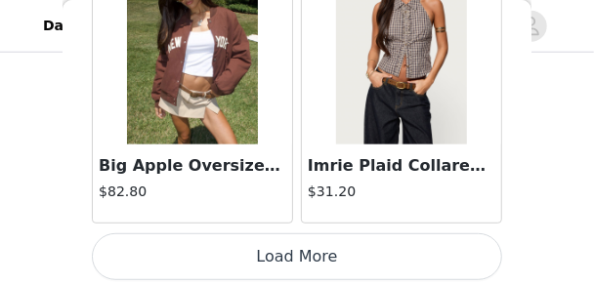
click at [437, 260] on button "Load More" at bounding box center [297, 256] width 410 height 47
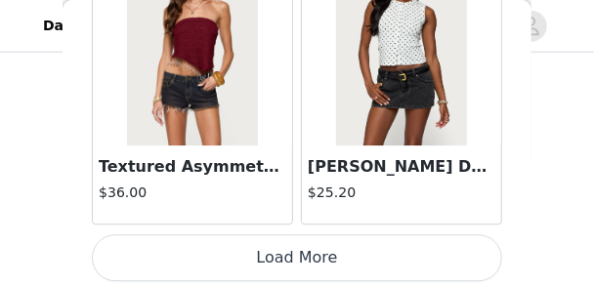
scroll to position [603, 0]
click at [379, 236] on button "Load More" at bounding box center [297, 257] width 410 height 47
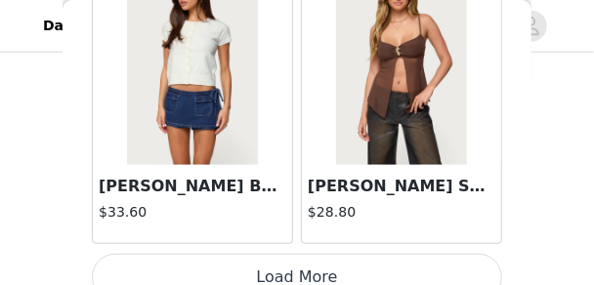
scroll to position [22524, 0]
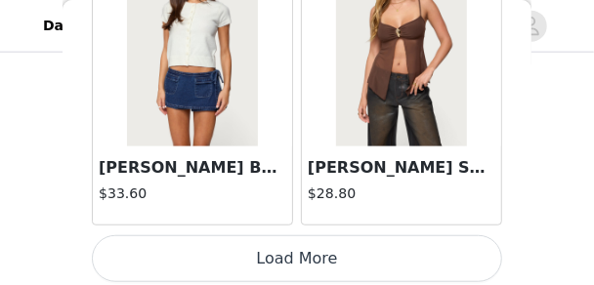
click at [348, 236] on button "Load More" at bounding box center [297, 258] width 410 height 47
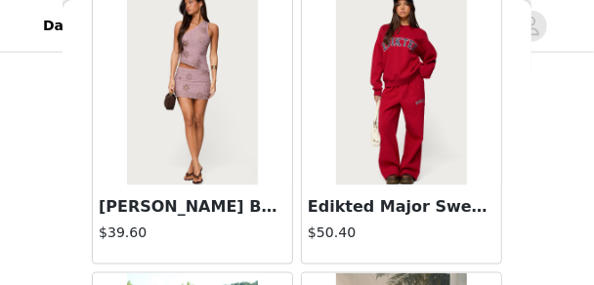
scroll to position [24908, 0]
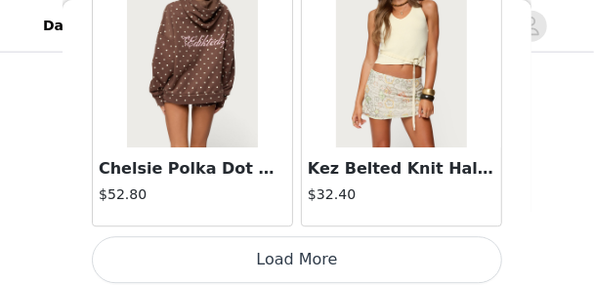
click at [373, 237] on button "Load More" at bounding box center [297, 259] width 410 height 47
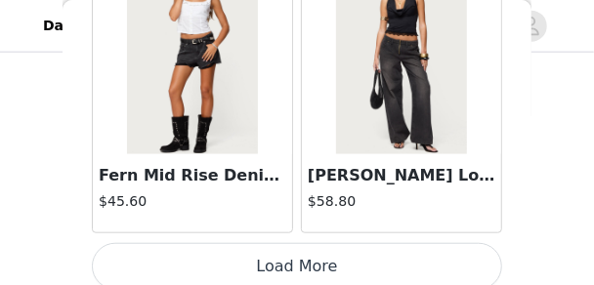
scroll to position [28188, 0]
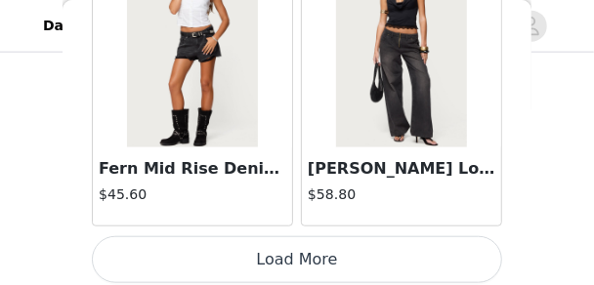
click at [342, 239] on button "Load More" at bounding box center [297, 259] width 410 height 47
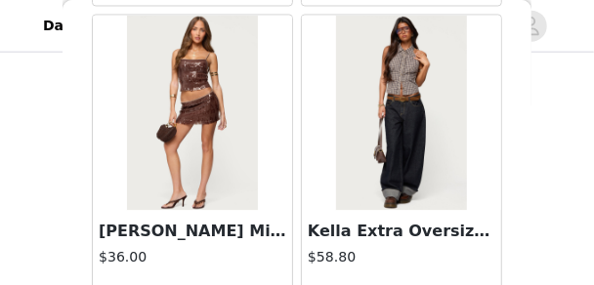
scroll to position [30689, 0]
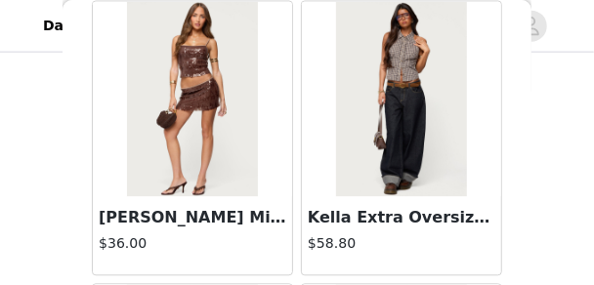
click at [380, 164] on img at bounding box center [401, 98] width 130 height 195
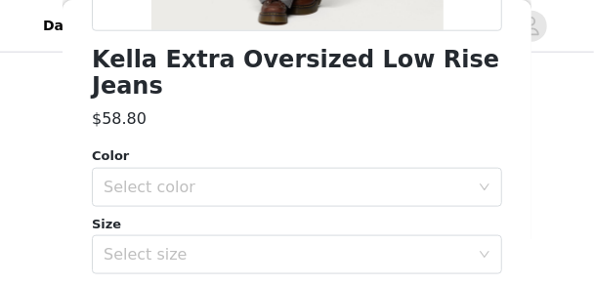
scroll to position [527, 0]
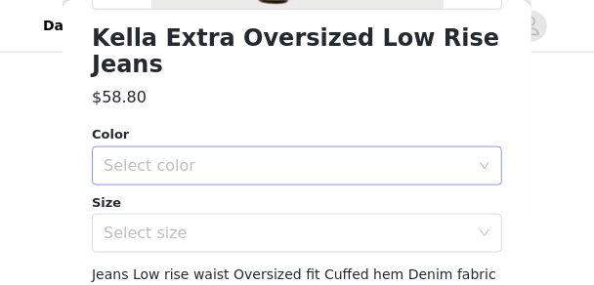
click at [346, 156] on div "Select color" at bounding box center [286, 166] width 365 height 20
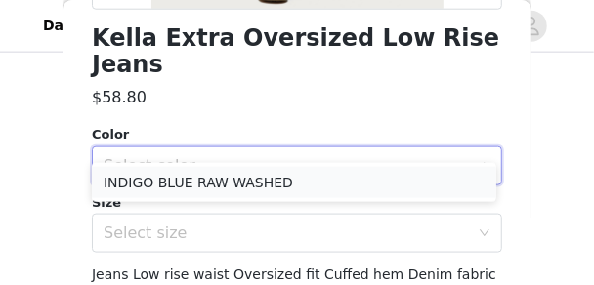
click at [338, 172] on li "INDIGO BLUE RAW WASHED" at bounding box center [294, 182] width 404 height 31
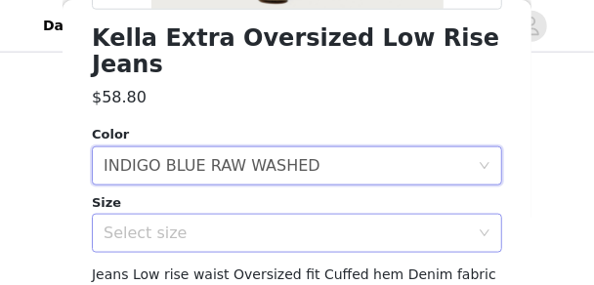
click at [332, 224] on div "Select size" at bounding box center [286, 234] width 365 height 20
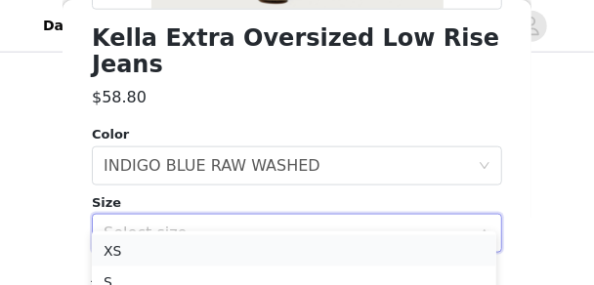
scroll to position [681, 0]
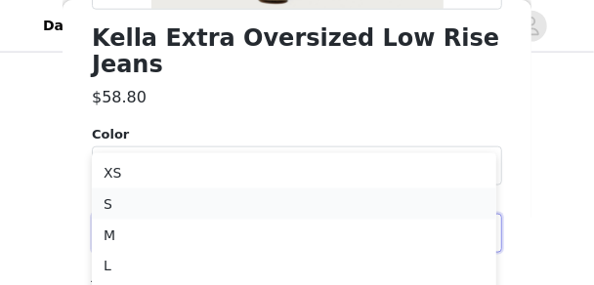
click at [300, 202] on li "S" at bounding box center [294, 204] width 404 height 31
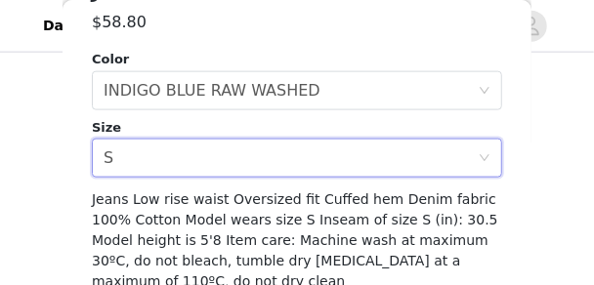
scroll to position [645, 0]
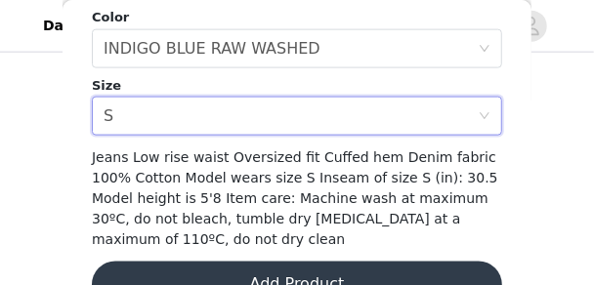
click at [328, 262] on button "Add Product" at bounding box center [297, 285] width 410 height 47
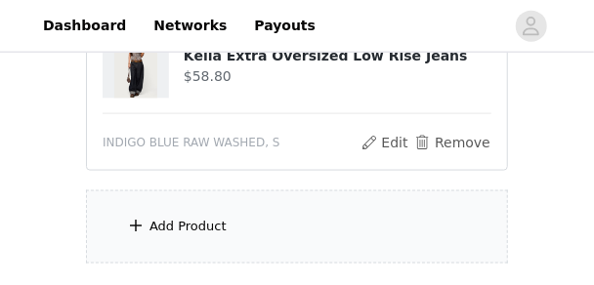
scroll to position [658, 0]
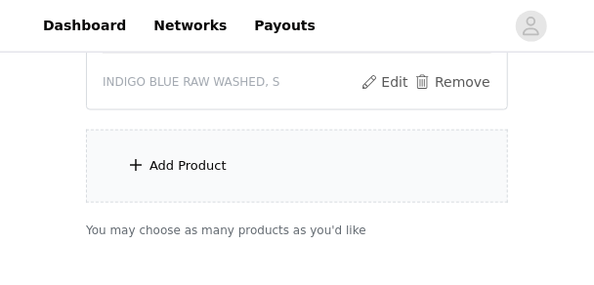
click at [326, 194] on div "Add Product" at bounding box center [297, 166] width 422 height 73
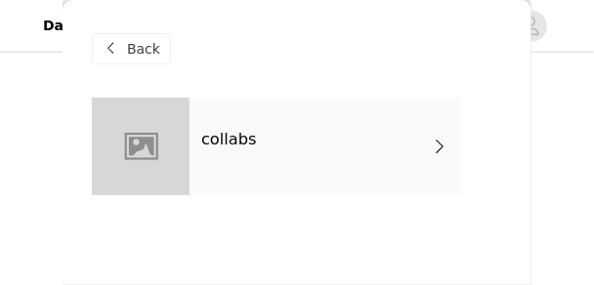
click at [326, 162] on div "collabs" at bounding box center [325, 147] width 272 height 98
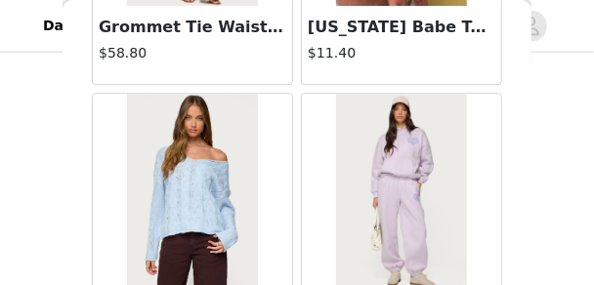
scroll to position [0, 0]
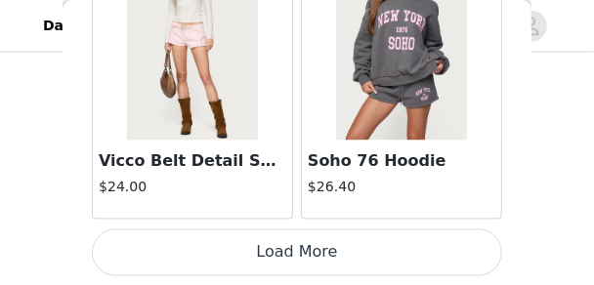
click at [454, 240] on button "Load More" at bounding box center [297, 253] width 410 height 47
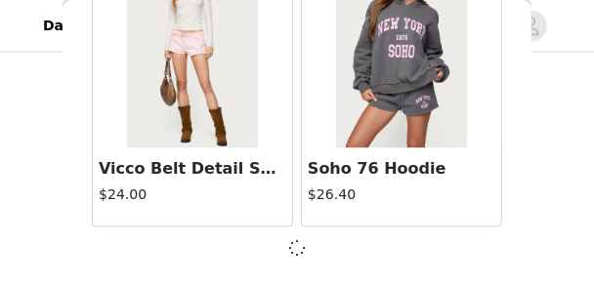
scroll to position [2694, 0]
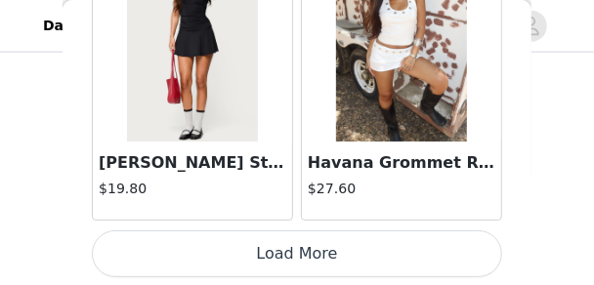
click at [489, 251] on button "Load More" at bounding box center [297, 254] width 410 height 47
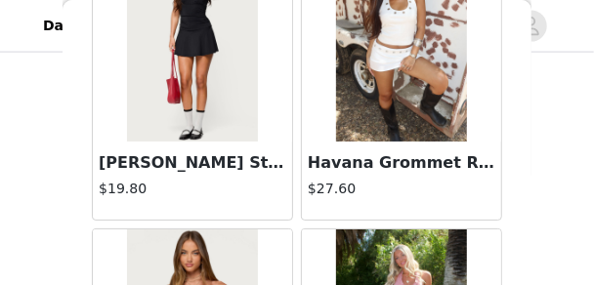
scroll to position [776, 0]
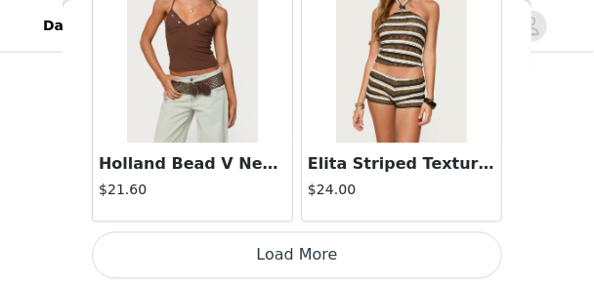
click at [481, 253] on button "Load More" at bounding box center [297, 254] width 410 height 47
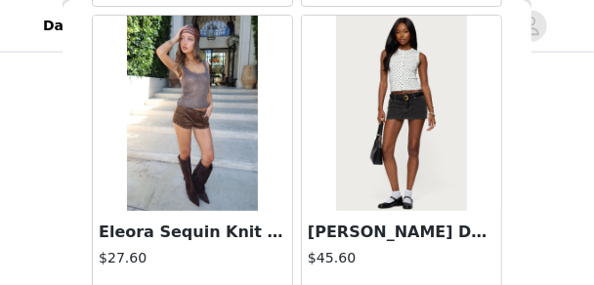
scroll to position [11197, 0]
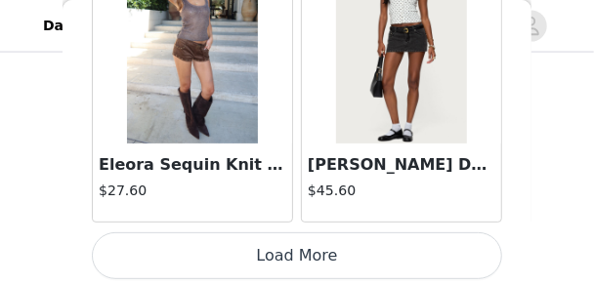
click at [490, 258] on button "Load More" at bounding box center [297, 255] width 410 height 47
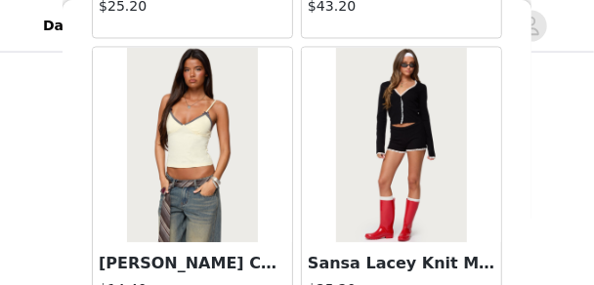
scroll to position [14030, 0]
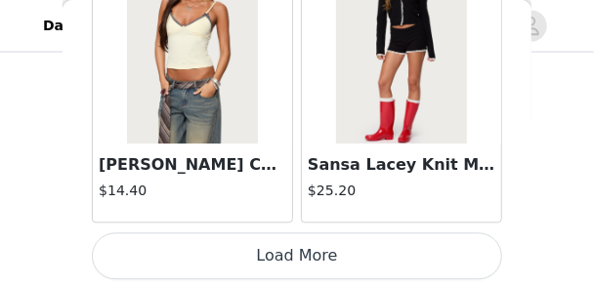
click at [429, 241] on button "Load More" at bounding box center [297, 255] width 410 height 47
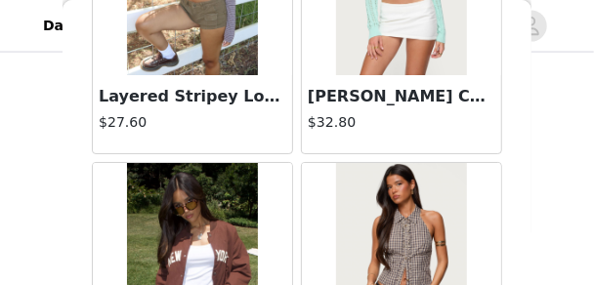
scroll to position [16843, 0]
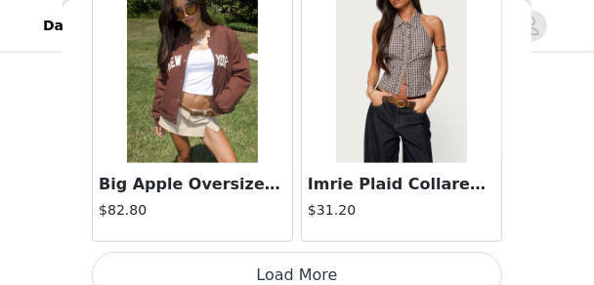
click at [347, 257] on button "Load More" at bounding box center [297, 275] width 410 height 47
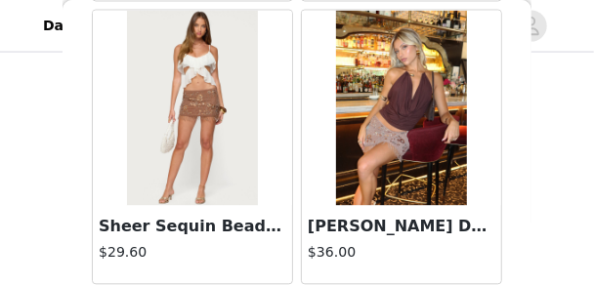
scroll to position [17663, 0]
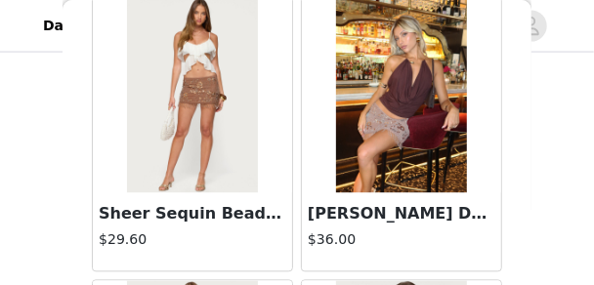
click at [414, 88] on img at bounding box center [401, 94] width 130 height 195
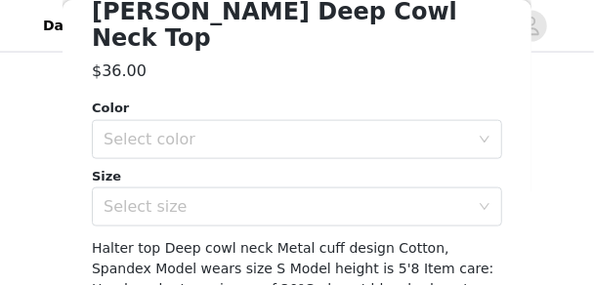
scroll to position [567, 0]
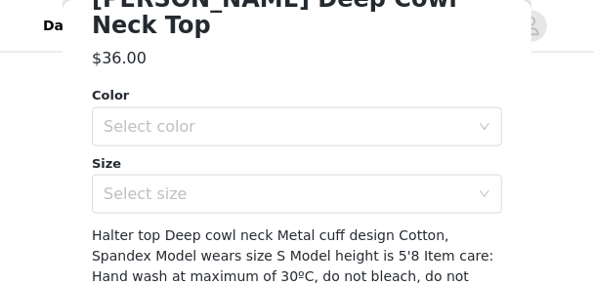
click at [247, 154] on div "Size Select size" at bounding box center [297, 184] width 410 height 61
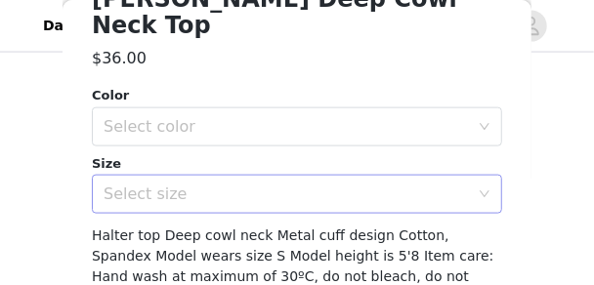
click at [246, 185] on div "Select size" at bounding box center [286, 195] width 365 height 20
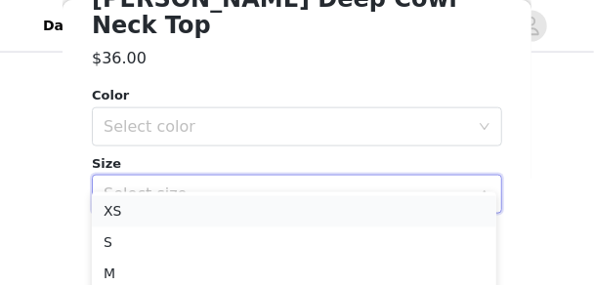
click at [190, 211] on li "XS" at bounding box center [294, 211] width 404 height 31
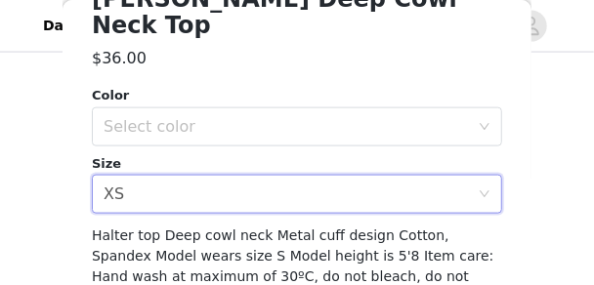
click at [205, 121] on div "Color Select color Size Select size XS" at bounding box center [297, 150] width 410 height 128
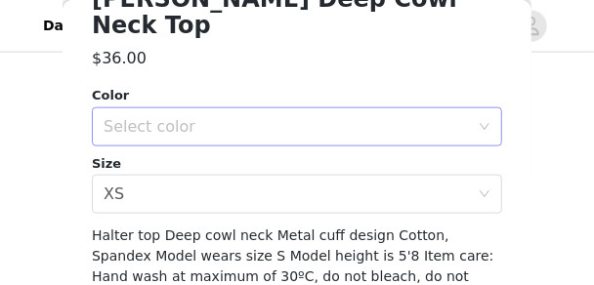
click at [236, 117] on div "Select color" at bounding box center [286, 127] width 365 height 20
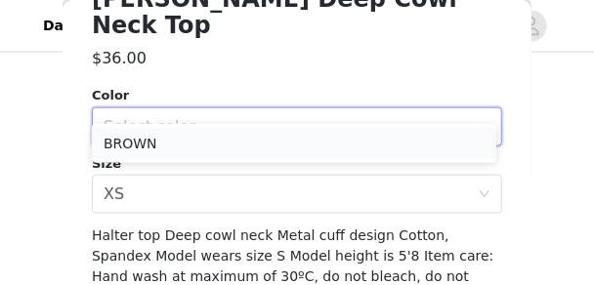
click at [224, 155] on li "BROWN" at bounding box center [294, 143] width 404 height 31
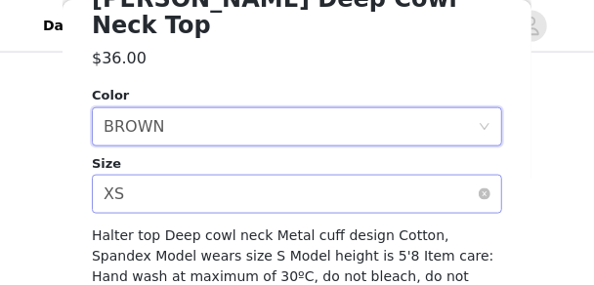
scroll to position [645, 0]
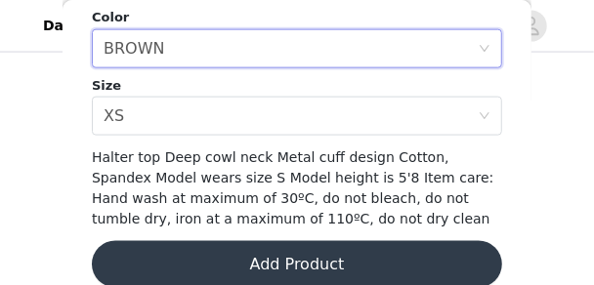
click at [273, 243] on button "Add Product" at bounding box center [297, 264] width 410 height 47
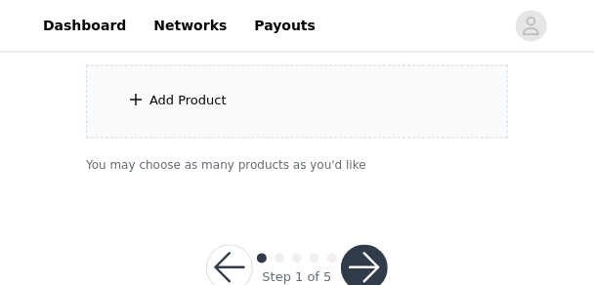
scroll to position [831, 0]
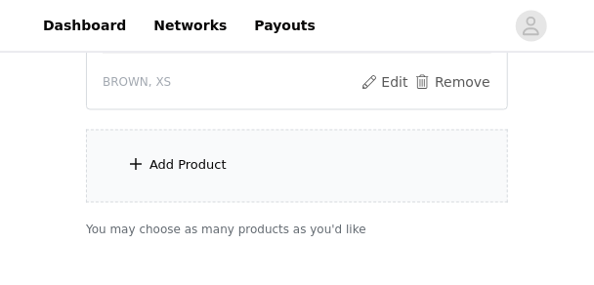
click at [295, 152] on div "Add Product" at bounding box center [297, 166] width 422 height 73
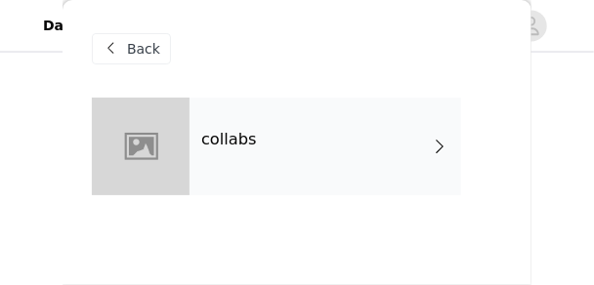
click at [454, 131] on div "collabs" at bounding box center [325, 147] width 272 height 98
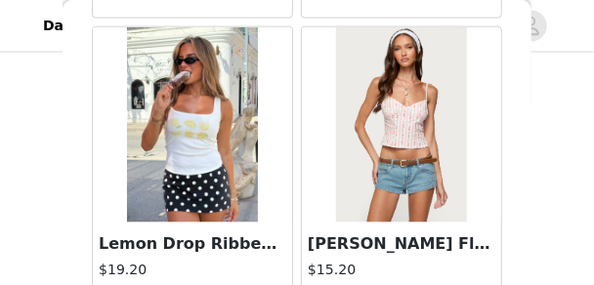
scroll to position [0, 0]
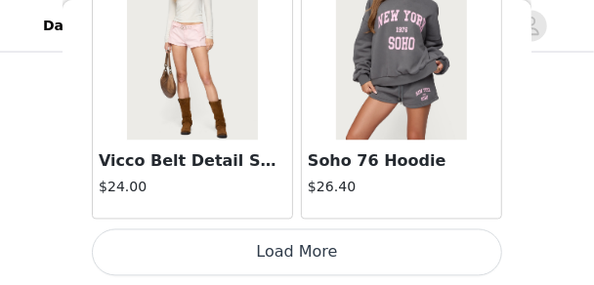
click at [469, 251] on button "Load More" at bounding box center [297, 253] width 410 height 47
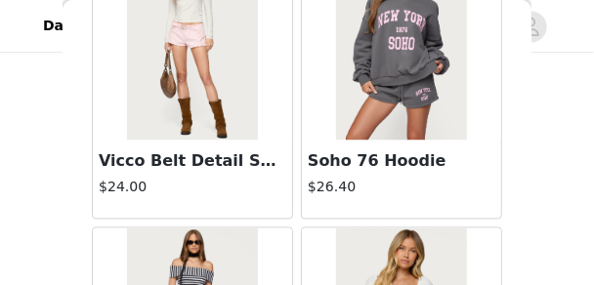
scroll to position [948, 0]
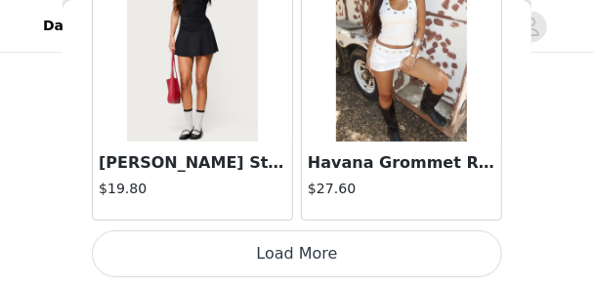
click at [446, 248] on button "Load More" at bounding box center [297, 254] width 410 height 47
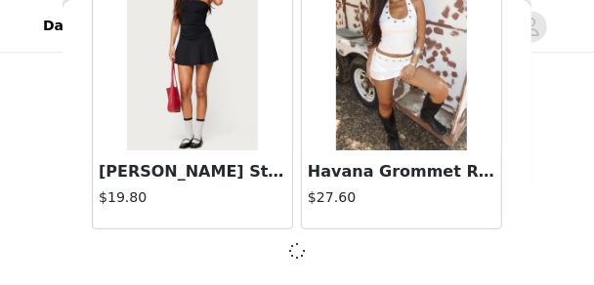
scroll to position [5534, 0]
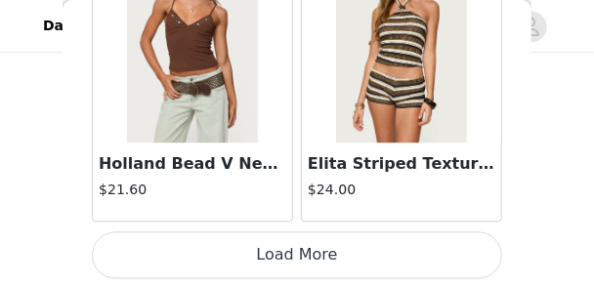
click at [467, 250] on button "Load More" at bounding box center [297, 254] width 410 height 47
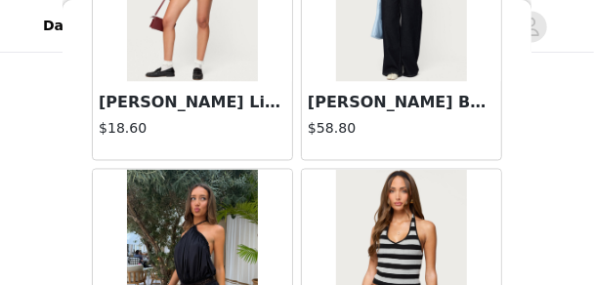
scroll to position [11133, 0]
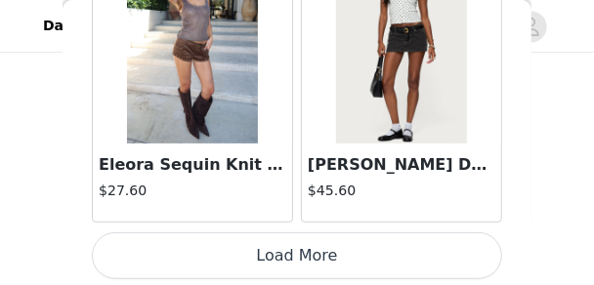
click at [417, 241] on button "Load More" at bounding box center [297, 255] width 410 height 47
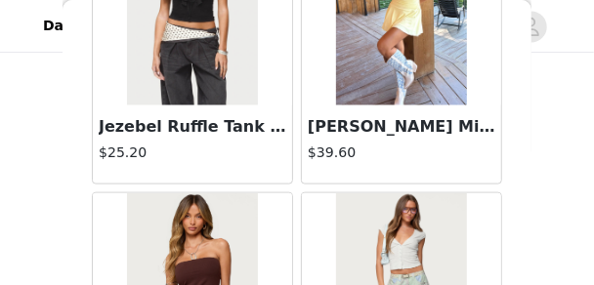
scroll to position [13800, 0]
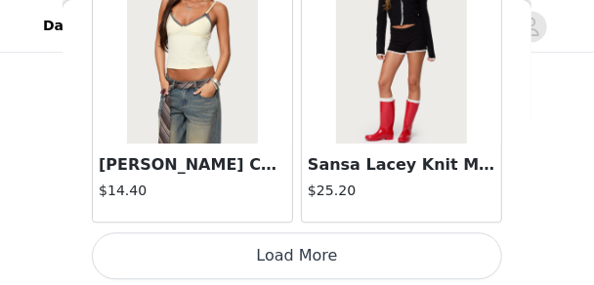
click at [461, 245] on button "Load More" at bounding box center [297, 255] width 410 height 47
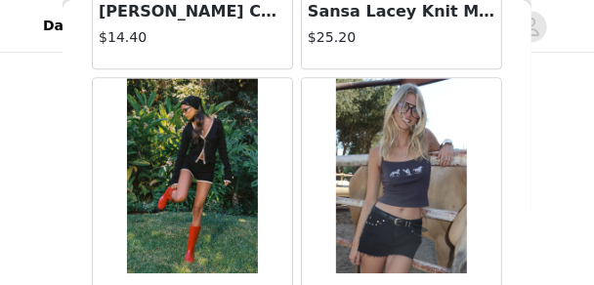
scroll to position [14225, 0]
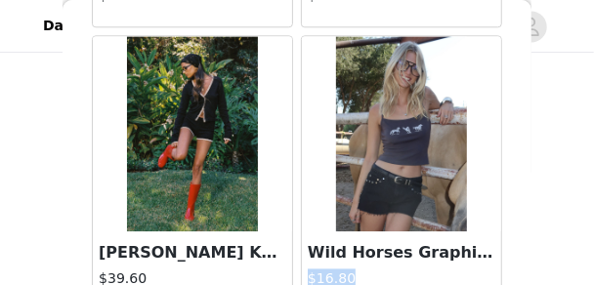
click at [529, 270] on div "Back Aveline Off Shoulder Light Sweatshirt $37.20 Atlas Scrunch Bead Halter Top…" at bounding box center [297, 142] width 469 height 285
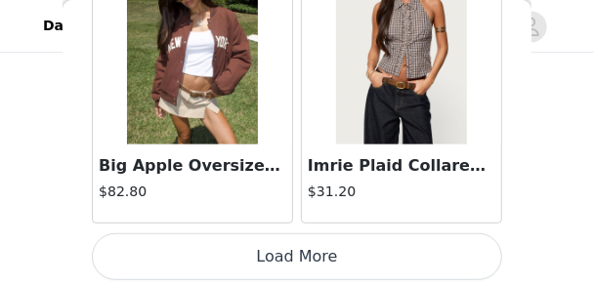
click at [441, 259] on button "Load More" at bounding box center [297, 256] width 410 height 47
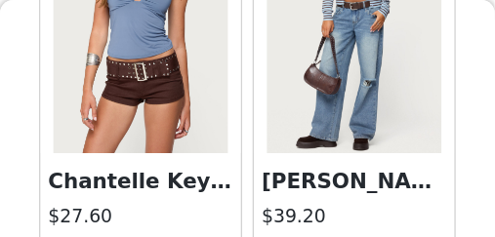
scroll to position [948, 0]
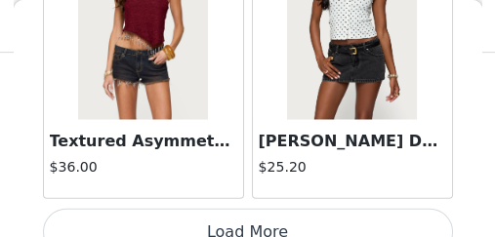
click at [311, 209] on button "Load More" at bounding box center [248, 232] width 410 height 47
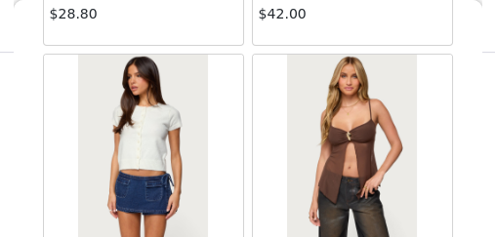
scroll to position [22547, 0]
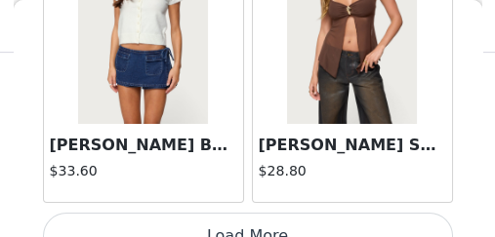
click at [277, 213] on button "Load More" at bounding box center [248, 236] width 410 height 47
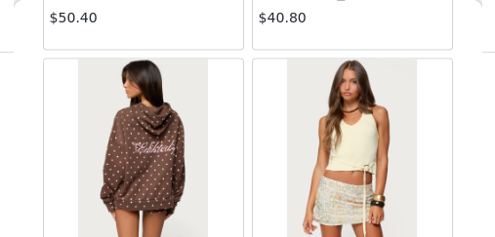
scroll to position [25375, 0]
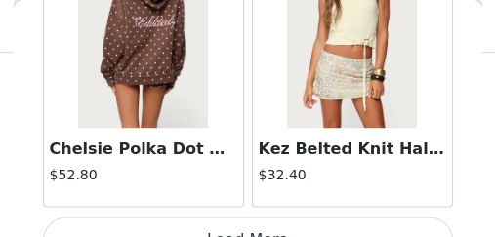
click at [315, 217] on button "Load More" at bounding box center [248, 240] width 410 height 47
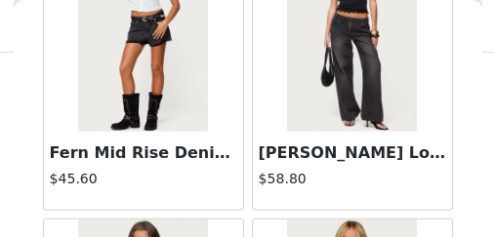
scroll to position [31033, 0]
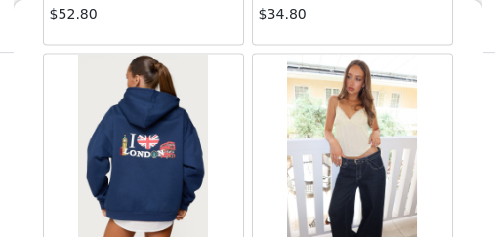
scroll to position [33861, 0]
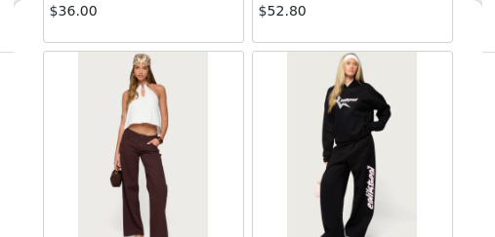
scroll to position [36690, 0]
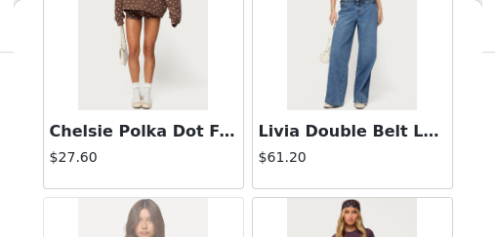
scroll to position [39518, 0]
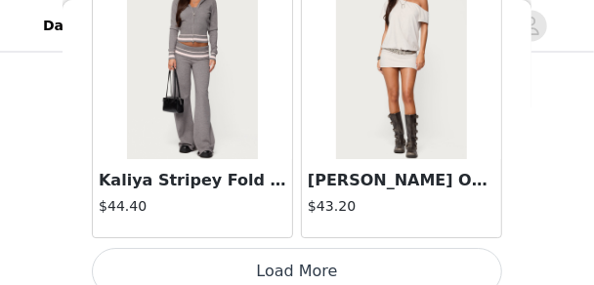
scroll to position [42347, 0]
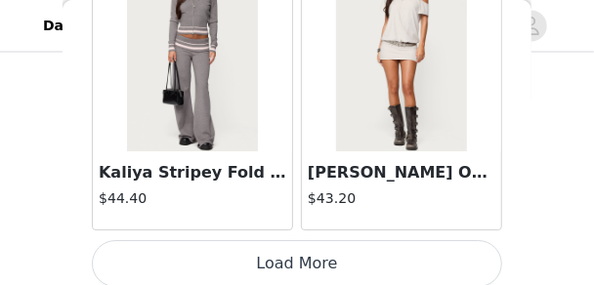
click at [402, 255] on button "Load More" at bounding box center [297, 263] width 410 height 47
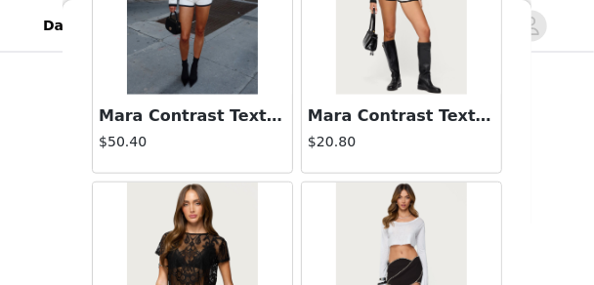
scroll to position [45179, 0]
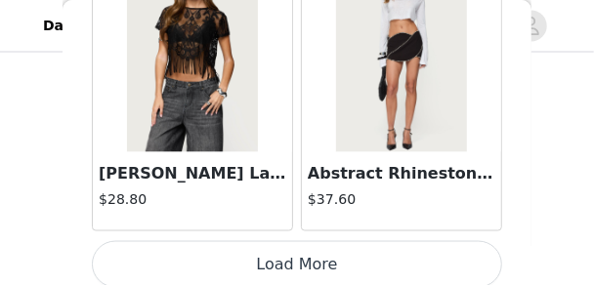
click at [462, 242] on button "Load More" at bounding box center [297, 264] width 410 height 47
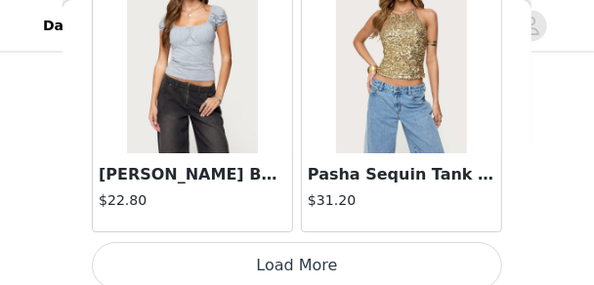
click at [466, 249] on button "Load More" at bounding box center [297, 265] width 410 height 47
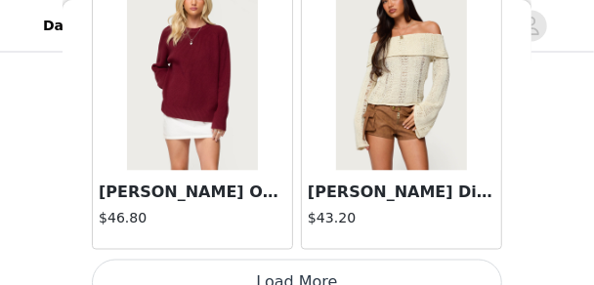
scroll to position [50842, 0]
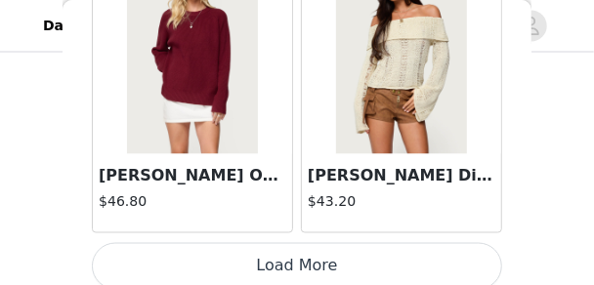
click at [418, 246] on button "Load More" at bounding box center [297, 266] width 410 height 47
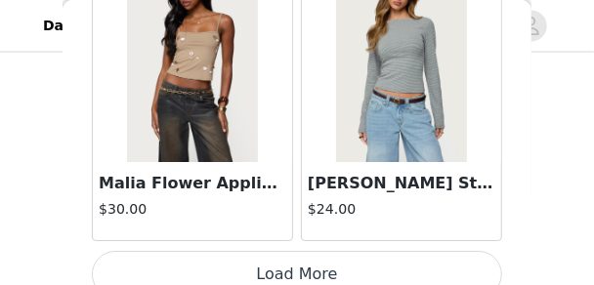
scroll to position [53673, 0]
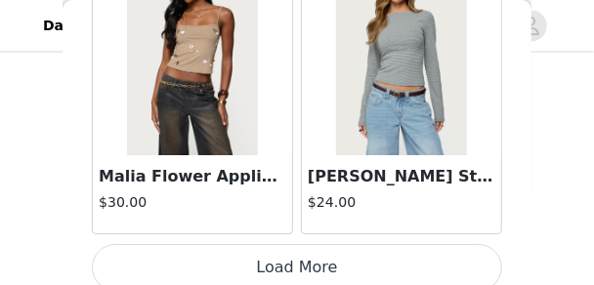
click at [365, 246] on button "Load More" at bounding box center [297, 267] width 410 height 47
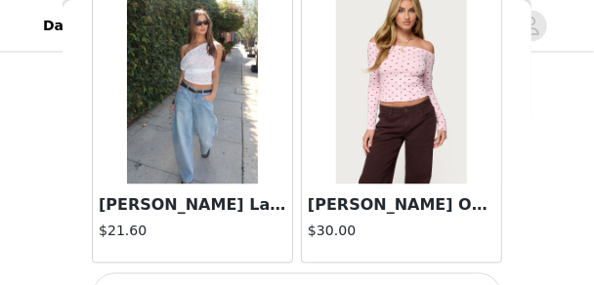
scroll to position [56506, 0]
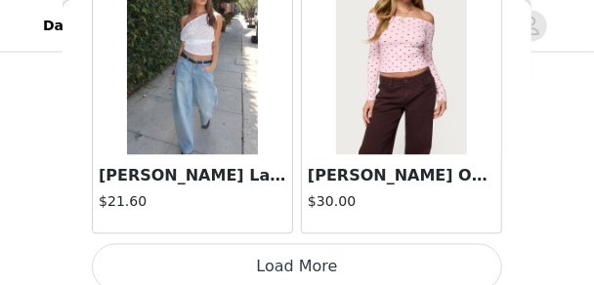
click at [312, 244] on button "Load More" at bounding box center [297, 267] width 410 height 47
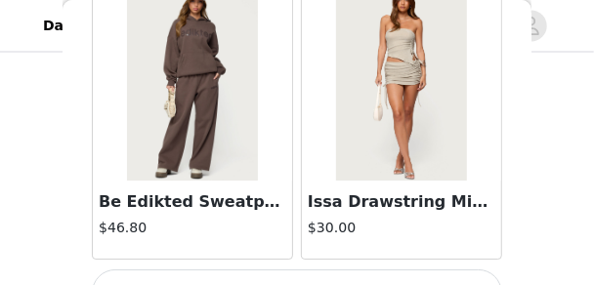
scroll to position [59337, 0]
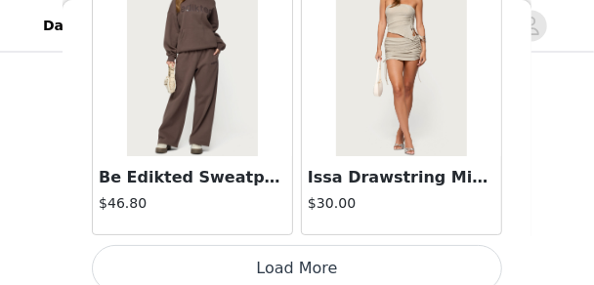
click at [341, 245] on button "Load More" at bounding box center [297, 268] width 410 height 47
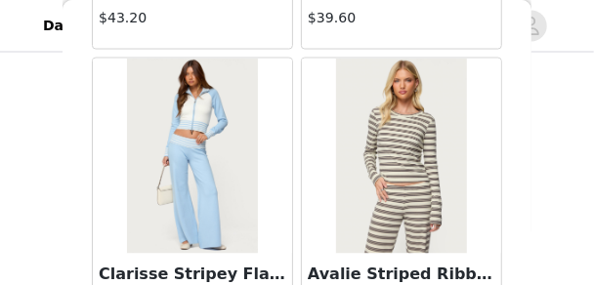
scroll to position [62169, 0]
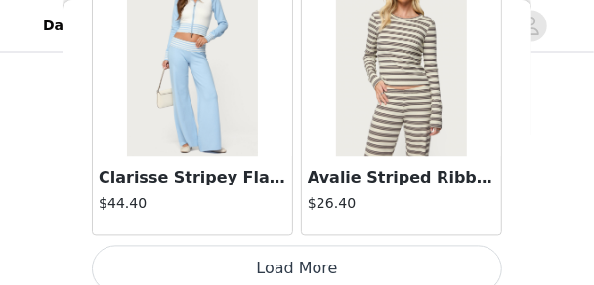
click at [282, 246] on button "Load More" at bounding box center [297, 269] width 410 height 47
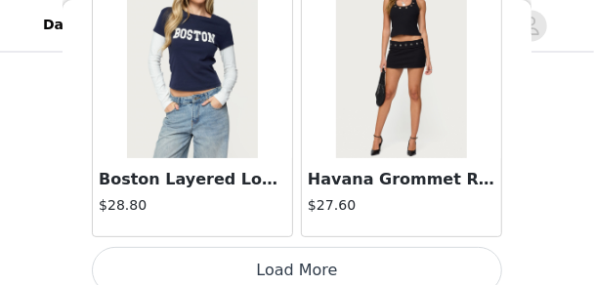
scroll to position [915, 0]
click at [204, 247] on button "Load More" at bounding box center [297, 270] width 410 height 47
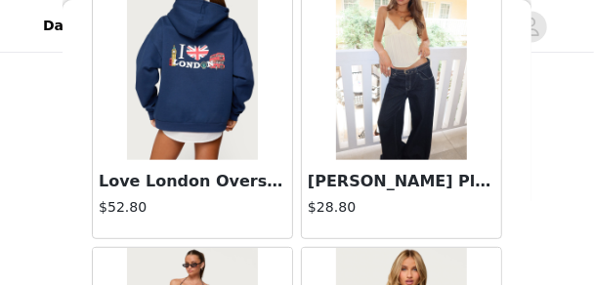
scroll to position [33513, 0]
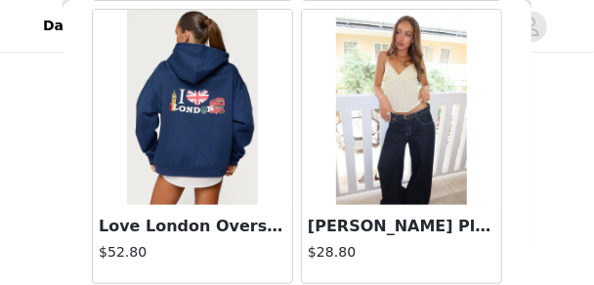
click at [423, 89] on img at bounding box center [401, 107] width 130 height 195
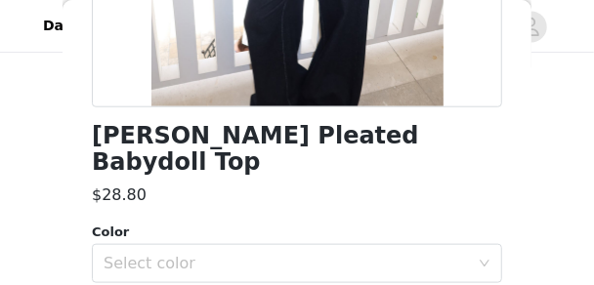
scroll to position [508, 0]
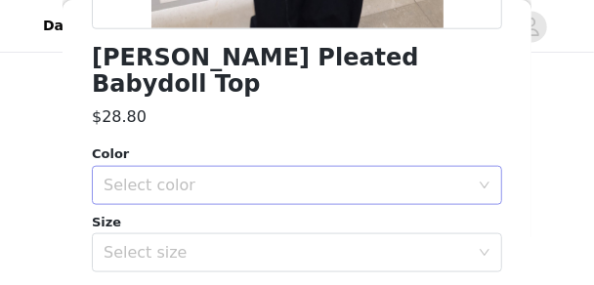
click at [288, 175] on div "Select color" at bounding box center [291, 185] width 374 height 37
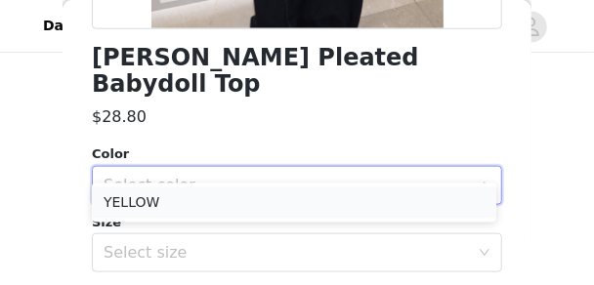
click at [216, 198] on li "YELLOW" at bounding box center [294, 202] width 404 height 31
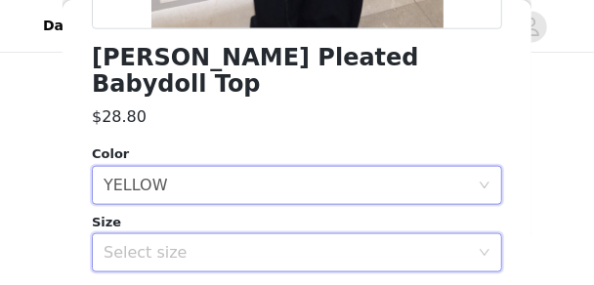
click at [215, 234] on div "Select size" at bounding box center [291, 252] width 374 height 37
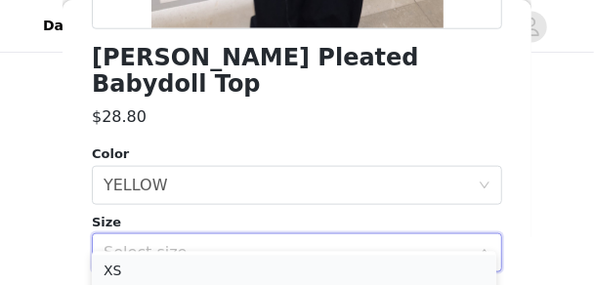
click at [170, 255] on li "XS" at bounding box center [294, 270] width 404 height 31
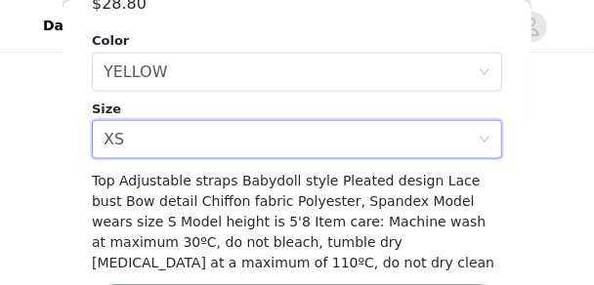
scroll to position [664, 0]
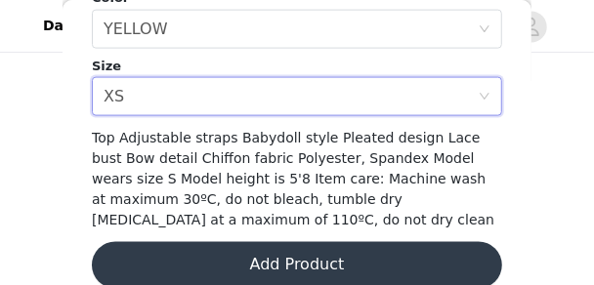
click at [240, 242] on button "Add Product" at bounding box center [297, 265] width 410 height 47
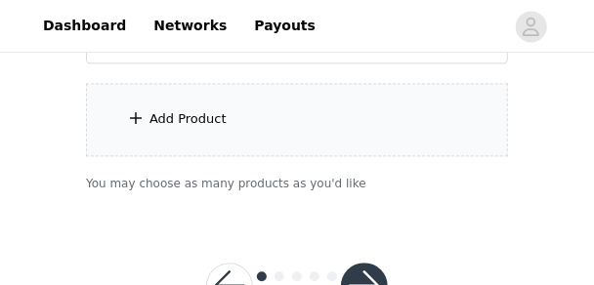
scroll to position [1121, 0]
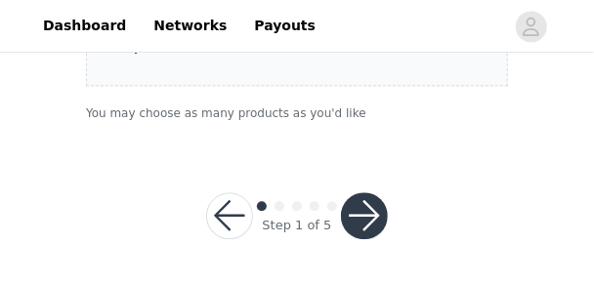
click at [288, 76] on div "Add Product" at bounding box center [297, 49] width 422 height 73
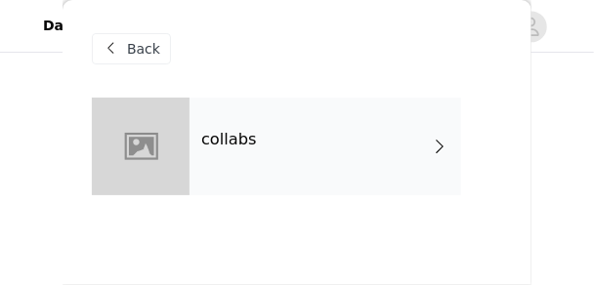
click at [238, 142] on h4 "collabs" at bounding box center [229, 140] width 56 height 18
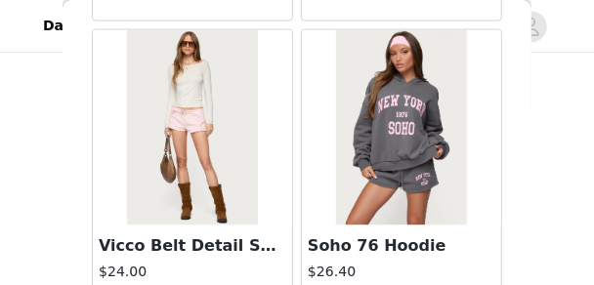
scroll to position [2703, 0]
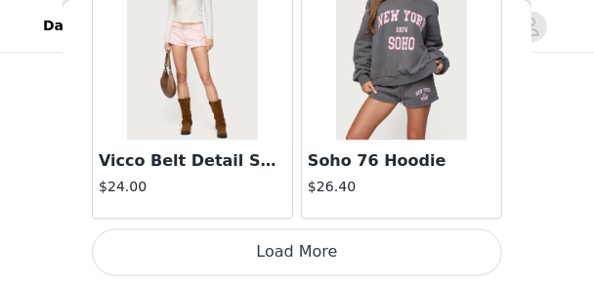
click at [224, 249] on button "Load More" at bounding box center [297, 253] width 410 height 47
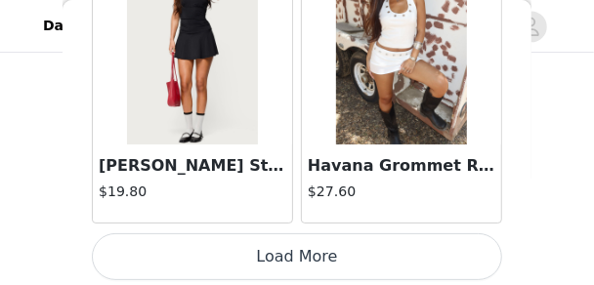
scroll to position [5534, 0]
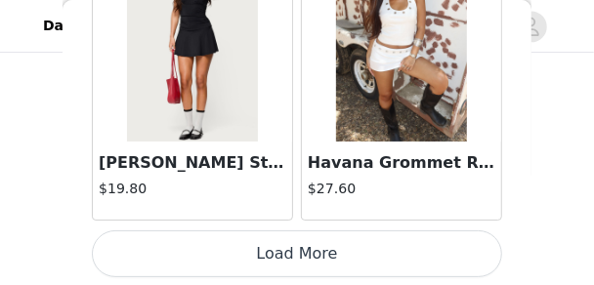
click at [352, 258] on button "Load More" at bounding box center [297, 254] width 410 height 47
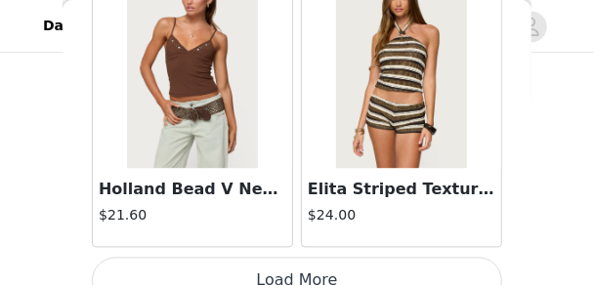
scroll to position [8366, 0]
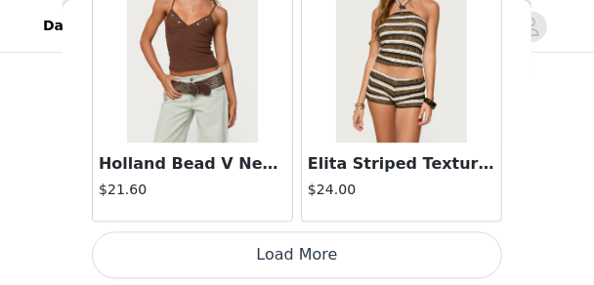
click at [326, 252] on button "Load More" at bounding box center [297, 254] width 410 height 47
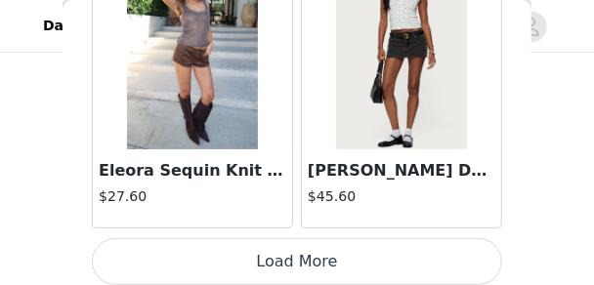
scroll to position [11197, 0]
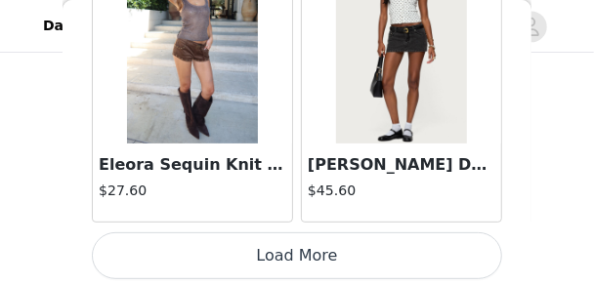
click at [345, 238] on button "Load More" at bounding box center [297, 255] width 410 height 47
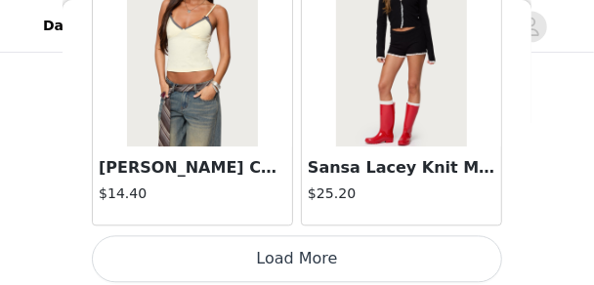
scroll to position [14030, 0]
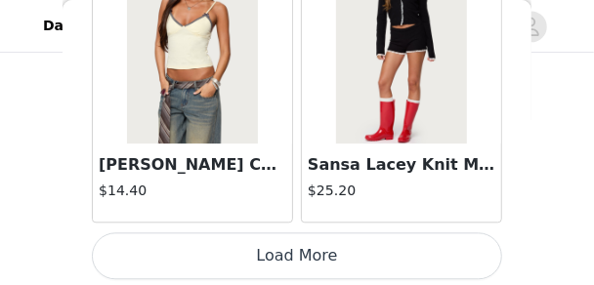
click at [329, 239] on button "Load More" at bounding box center [297, 255] width 410 height 47
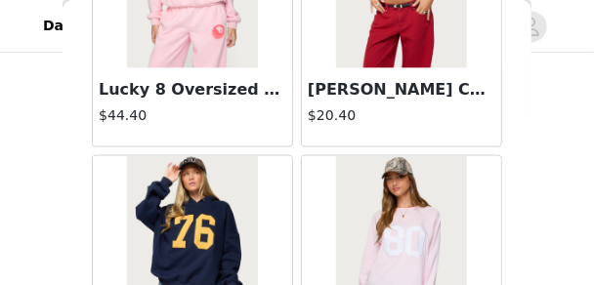
scroll to position [15671, 0]
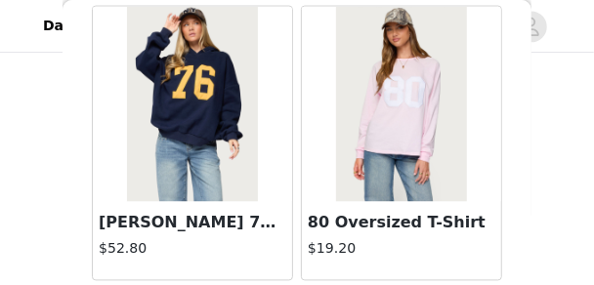
click at [250, 91] on img at bounding box center [192, 104] width 130 height 195
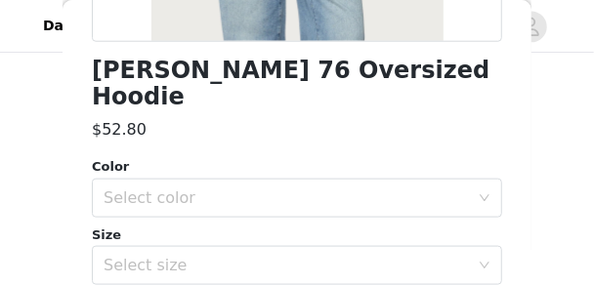
scroll to position [567, 0]
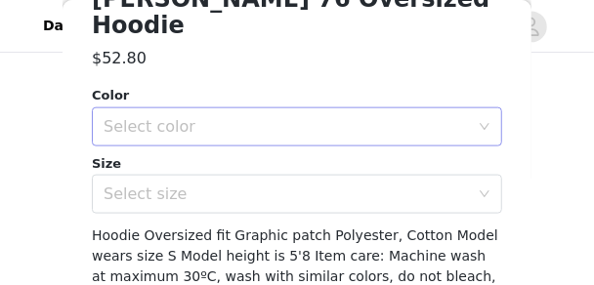
click at [302, 117] on div "Select color" at bounding box center [286, 127] width 365 height 20
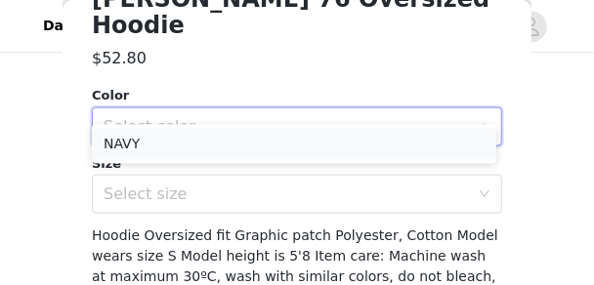
click at [273, 152] on li "NAVY" at bounding box center [294, 143] width 404 height 31
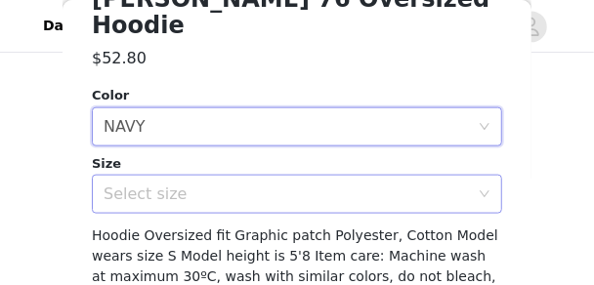
click at [263, 185] on div "Select size" at bounding box center [286, 195] width 365 height 20
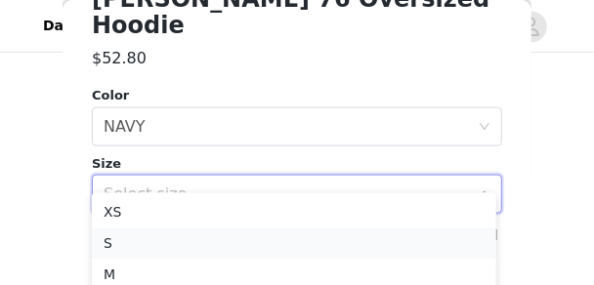
click at [260, 257] on li "S" at bounding box center [294, 243] width 404 height 31
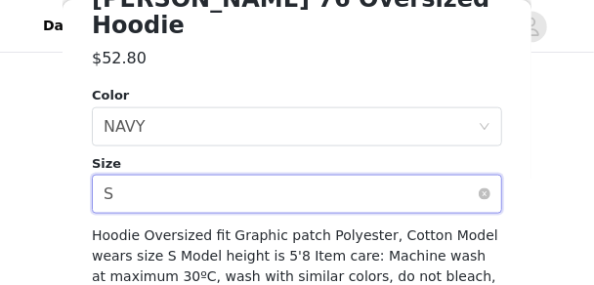
scroll to position [645, 0]
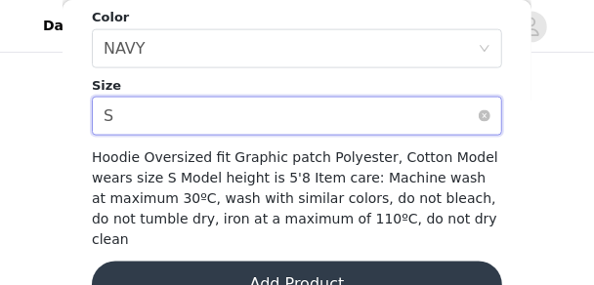
click at [220, 98] on div "Select size S" at bounding box center [291, 116] width 374 height 37
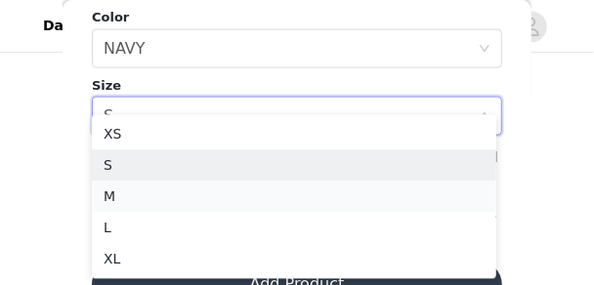
click at [217, 193] on li "M" at bounding box center [294, 196] width 404 height 31
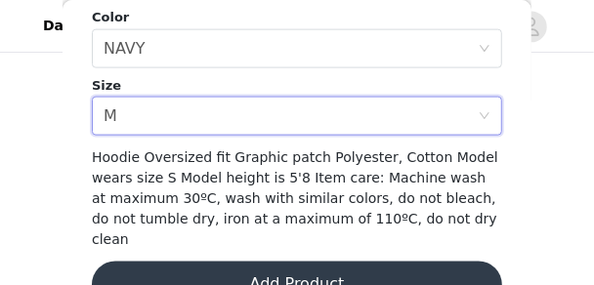
click at [246, 262] on button "Add Product" at bounding box center [297, 285] width 410 height 47
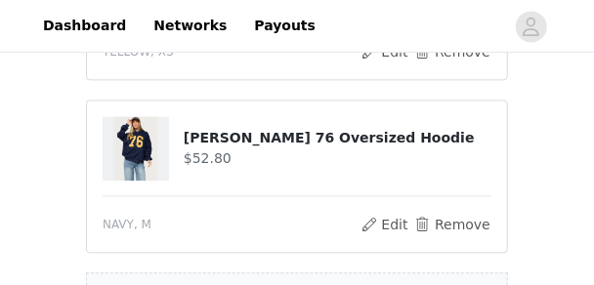
scroll to position [1094, 0]
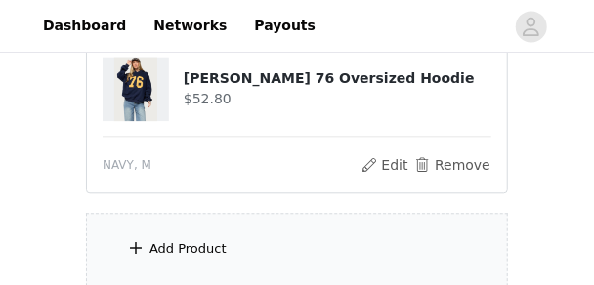
click at [240, 252] on div "Add Product" at bounding box center [297, 249] width 422 height 73
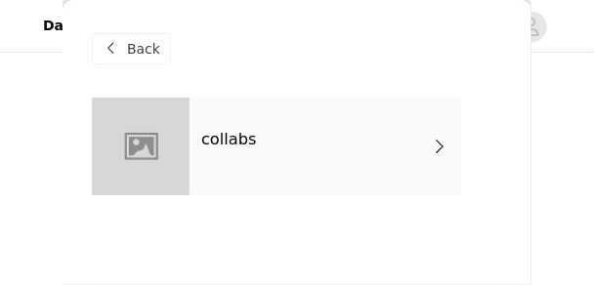
click at [281, 176] on div "collabs" at bounding box center [325, 147] width 272 height 98
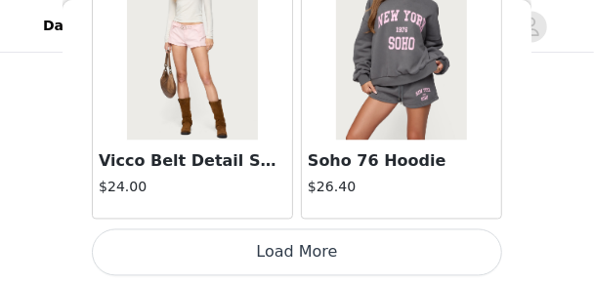
click at [427, 239] on button "Load More" at bounding box center [297, 253] width 410 height 47
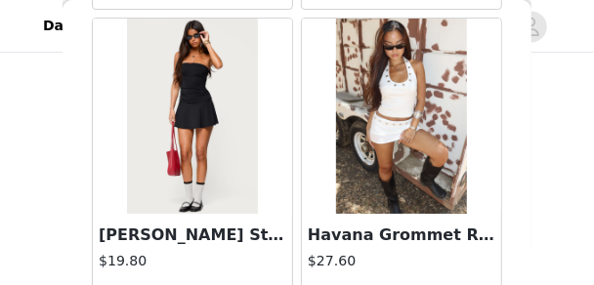
scroll to position [5534, 0]
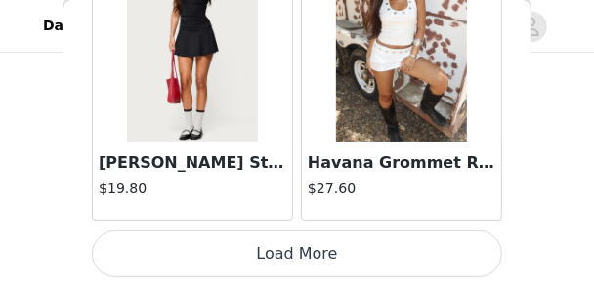
click at [432, 246] on button "Load More" at bounding box center [297, 254] width 410 height 47
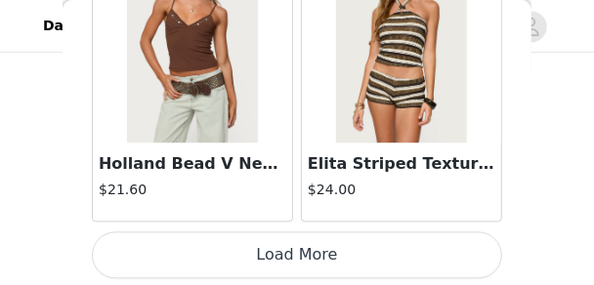
scroll to position [1294, 0]
click at [329, 246] on button "Load More" at bounding box center [297, 254] width 410 height 47
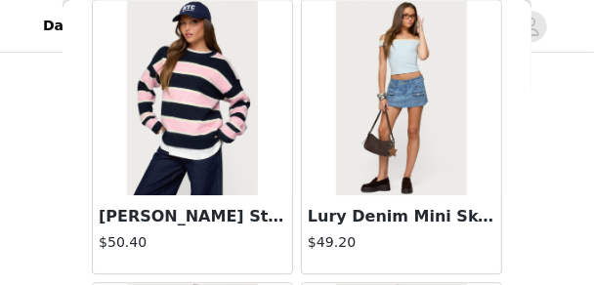
scroll to position [8639, 0]
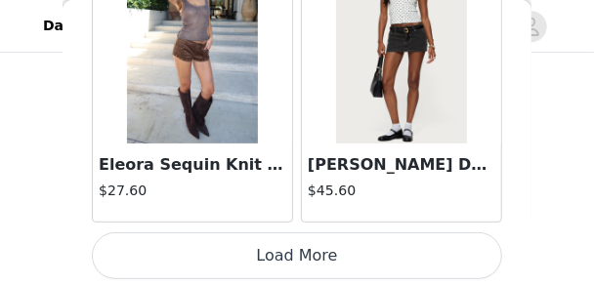
click at [284, 238] on button "Load More" at bounding box center [297, 255] width 410 height 47
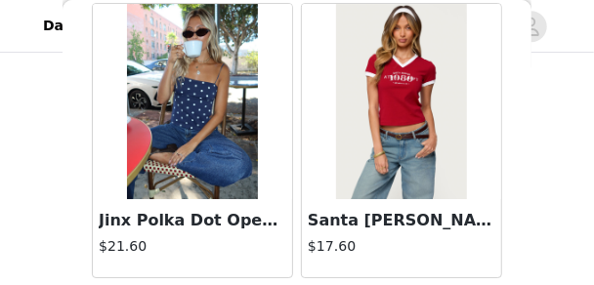
scroll to position [14030, 0]
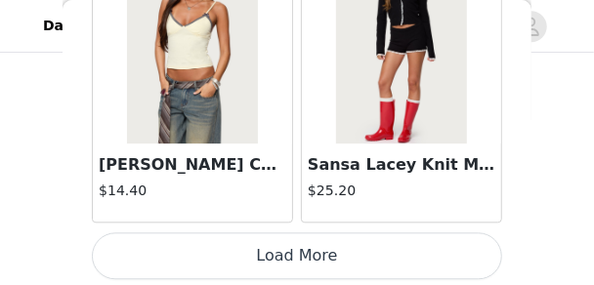
click at [448, 241] on button "Load More" at bounding box center [297, 255] width 410 height 47
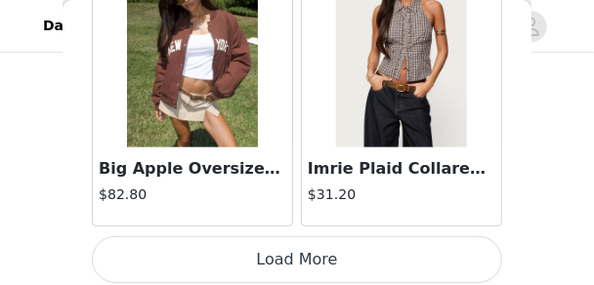
scroll to position [16861, 0]
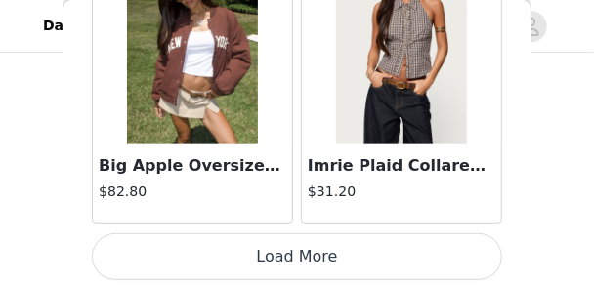
click at [313, 245] on button "Load More" at bounding box center [297, 256] width 410 height 47
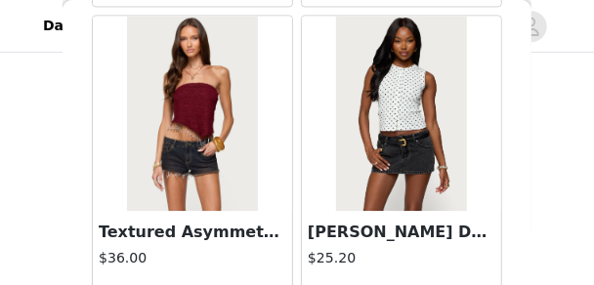
scroll to position [19693, 0]
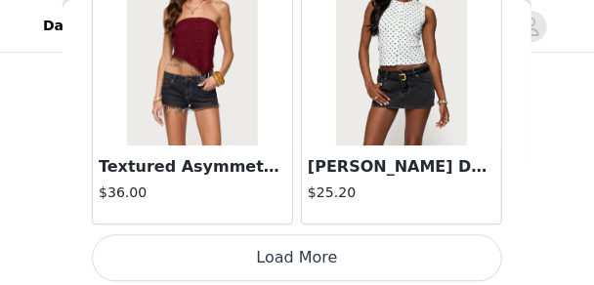
click at [360, 236] on button "Load More" at bounding box center [297, 257] width 410 height 47
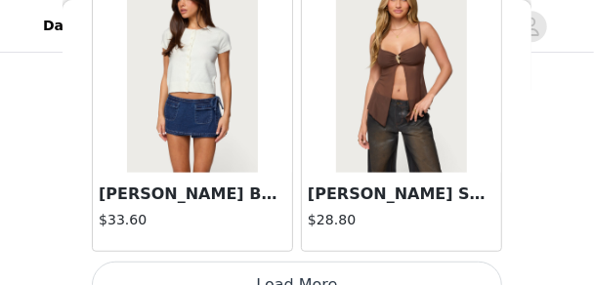
scroll to position [22524, 0]
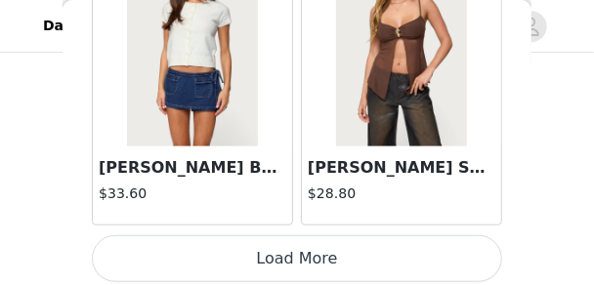
click at [266, 249] on button "Load More" at bounding box center [297, 258] width 410 height 47
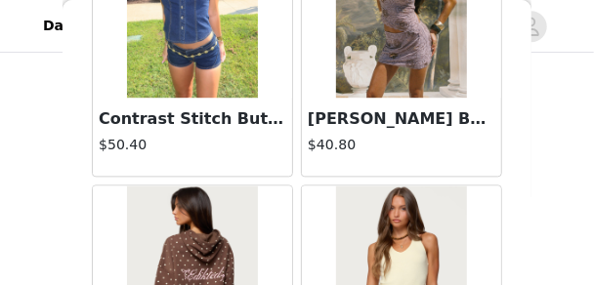
scroll to position [25172, 0]
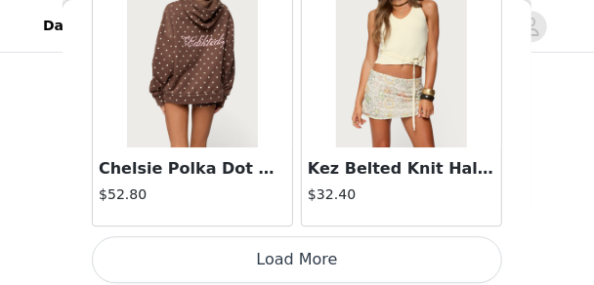
click at [274, 246] on button "Load More" at bounding box center [297, 259] width 410 height 47
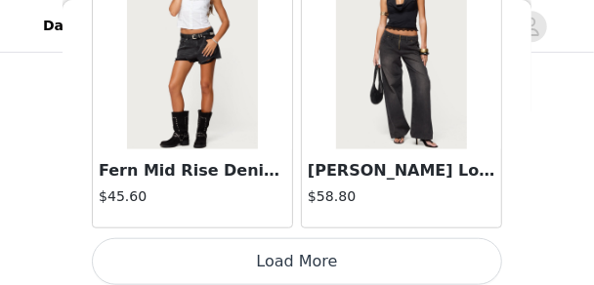
scroll to position [28188, 0]
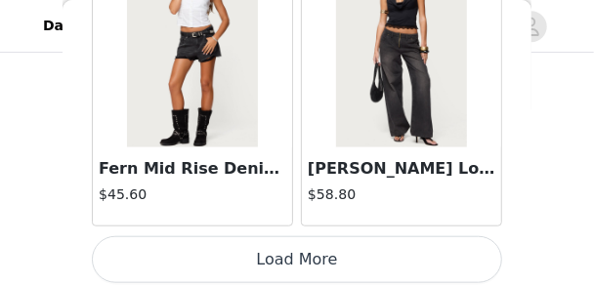
click at [252, 236] on button "Load More" at bounding box center [297, 259] width 410 height 47
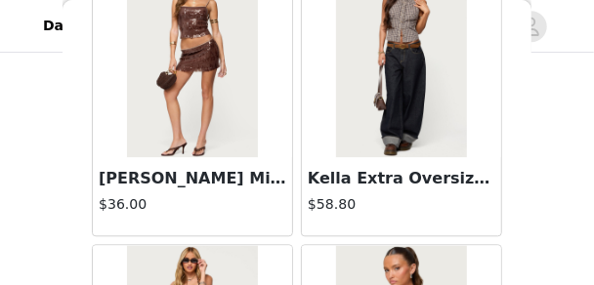
scroll to position [30884, 0]
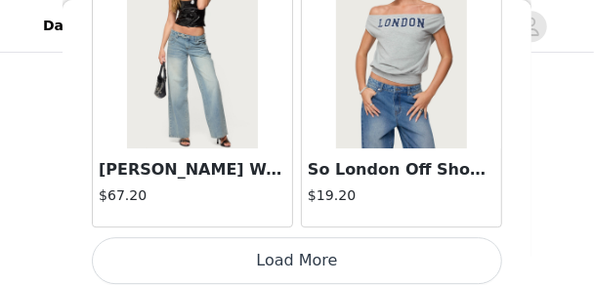
click at [356, 237] on button "Load More" at bounding box center [297, 260] width 410 height 47
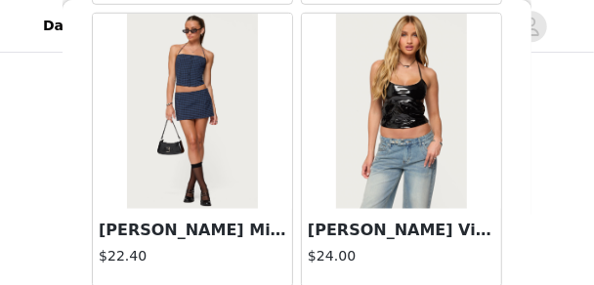
scroll to position [33852, 0]
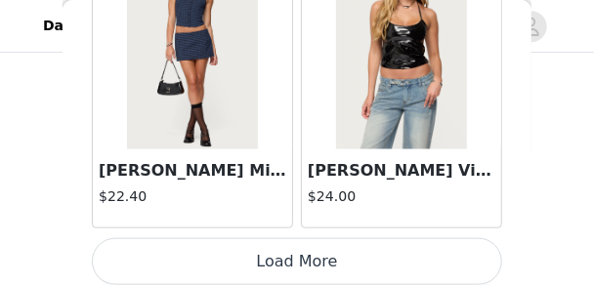
click at [348, 244] on button "Load More" at bounding box center [297, 261] width 410 height 47
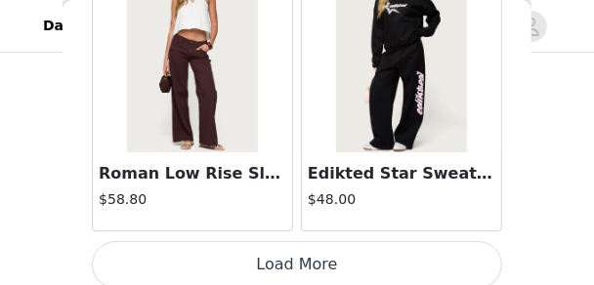
scroll to position [36683, 0]
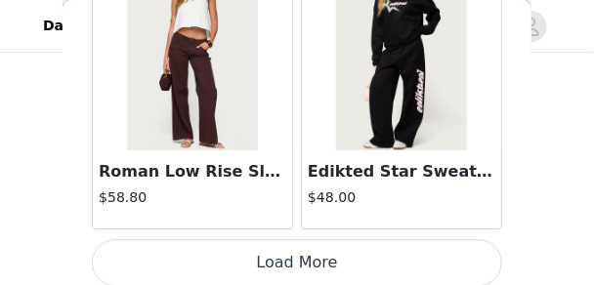
click at [244, 246] on button "Load More" at bounding box center [297, 262] width 410 height 47
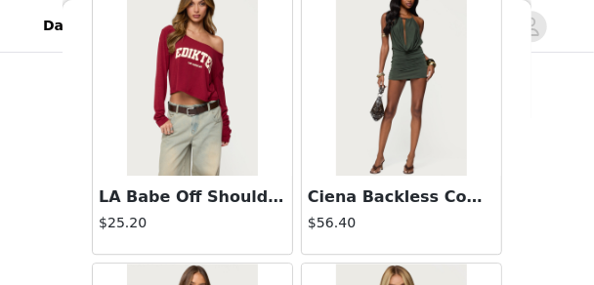
scroll to position [38363, 0]
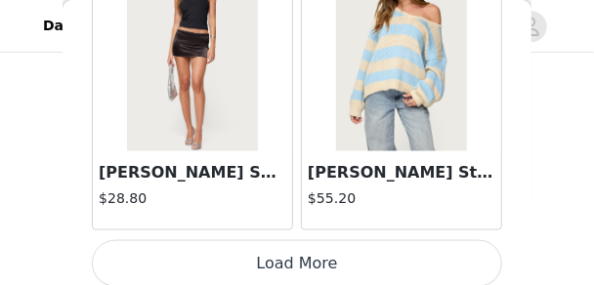
click at [344, 240] on button "Load More" at bounding box center [297, 263] width 410 height 47
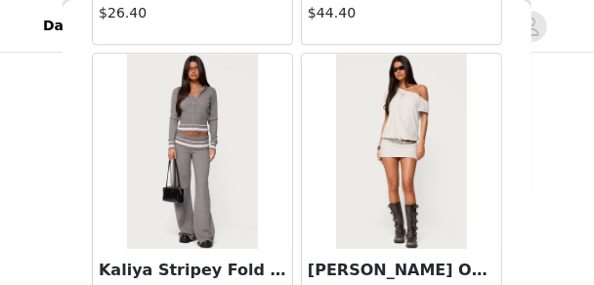
scroll to position [42288, 0]
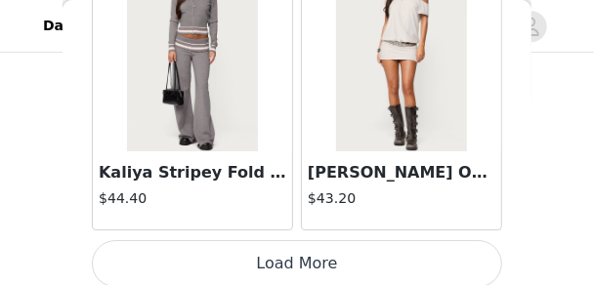
click at [313, 240] on button "Load More" at bounding box center [297, 263] width 410 height 47
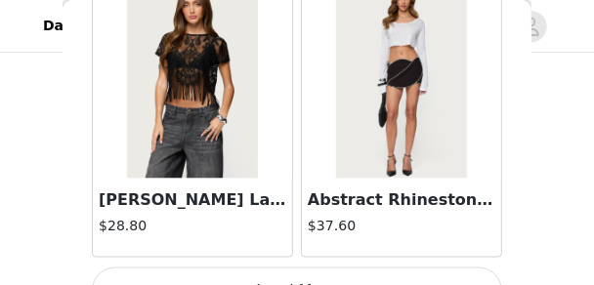
scroll to position [45179, 0]
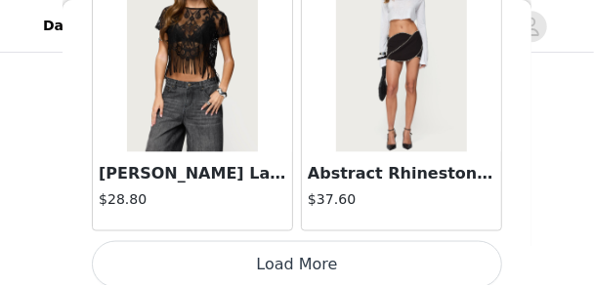
click at [304, 241] on button "Load More" at bounding box center [297, 264] width 410 height 47
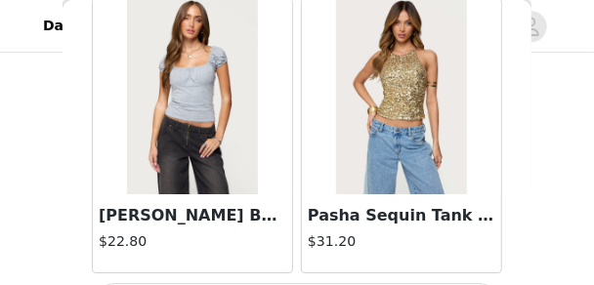
scroll to position [48010, 0]
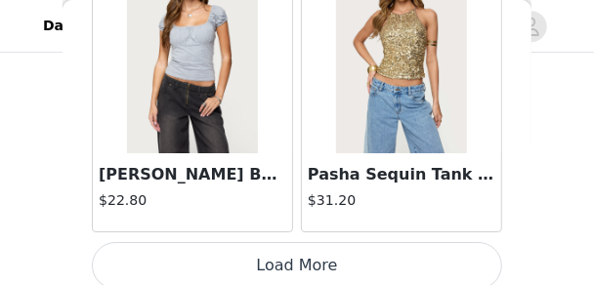
click at [255, 249] on button "Load More" at bounding box center [297, 265] width 410 height 47
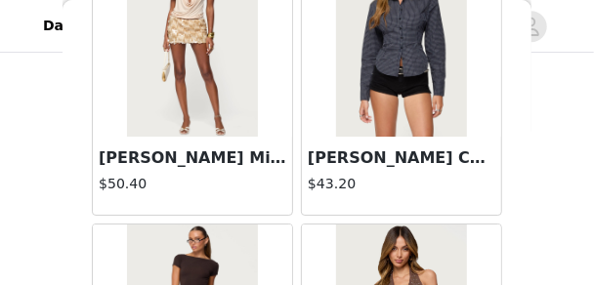
scroll to position [49925, 0]
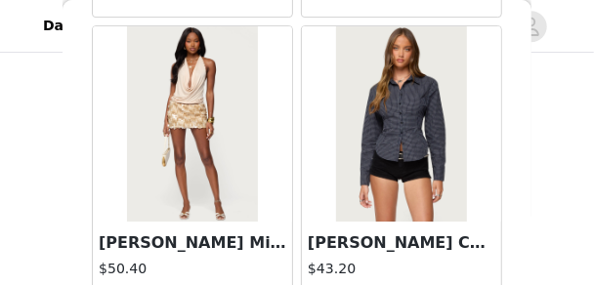
click at [256, 129] on img at bounding box center [192, 123] width 130 height 195
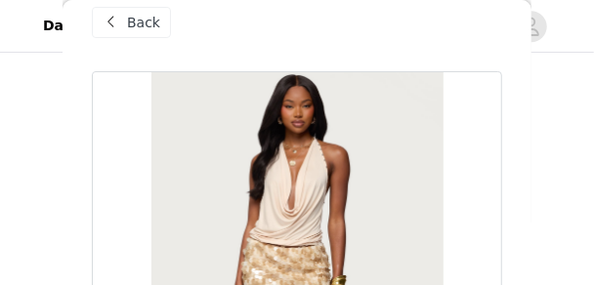
scroll to position [0, 0]
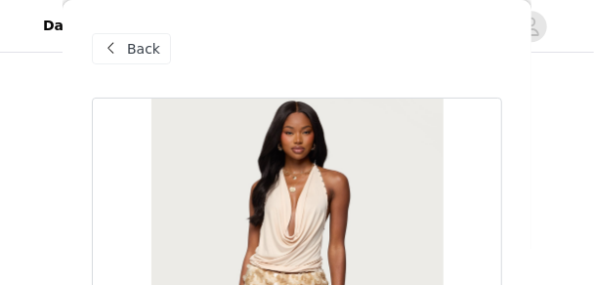
click at [158, 51] on div "Back" at bounding box center [131, 48] width 79 height 31
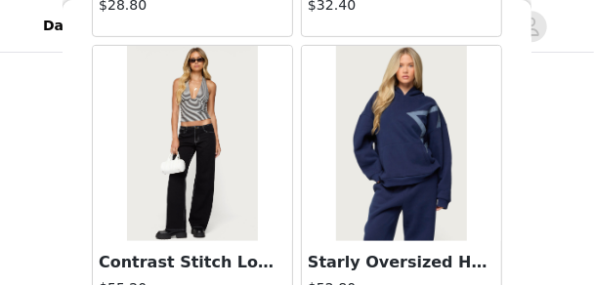
scroll to position [35615, 0]
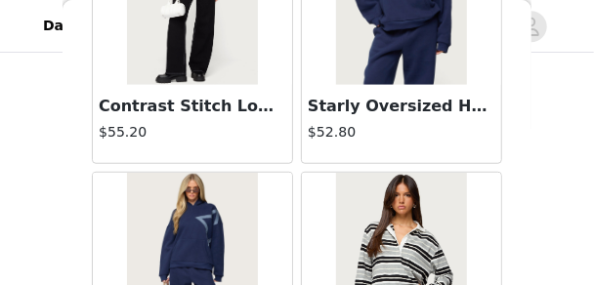
click at [336, 173] on img at bounding box center [401, 270] width 130 height 195
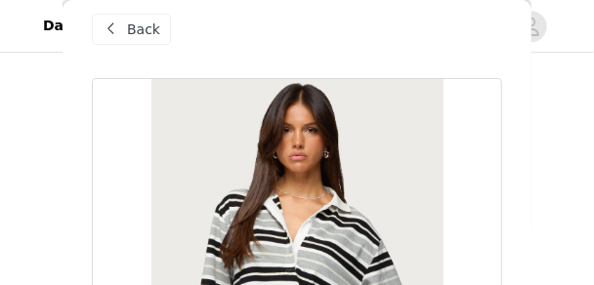
scroll to position [20, 0]
click at [156, 46] on div "Back" at bounding box center [297, 29] width 410 height 98
click at [152, 33] on span "Back" at bounding box center [143, 30] width 33 height 21
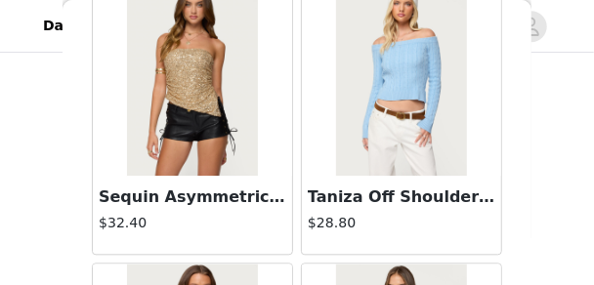
scroll to position [47382, 0]
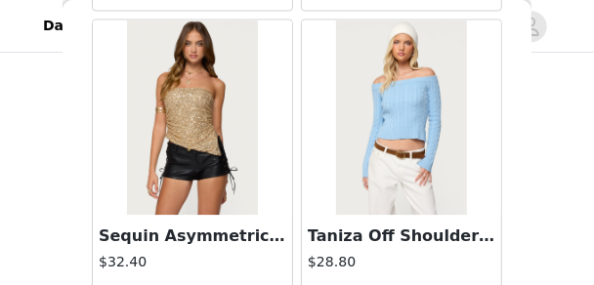
click at [439, 129] on img at bounding box center [401, 117] width 130 height 195
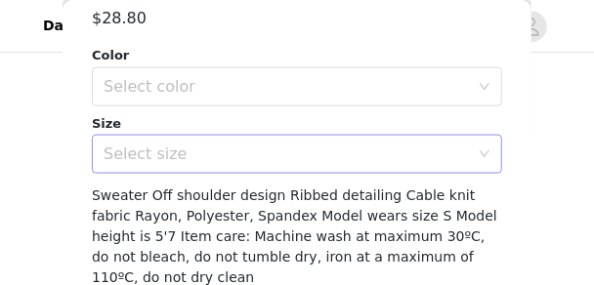
scroll to position [664, 0]
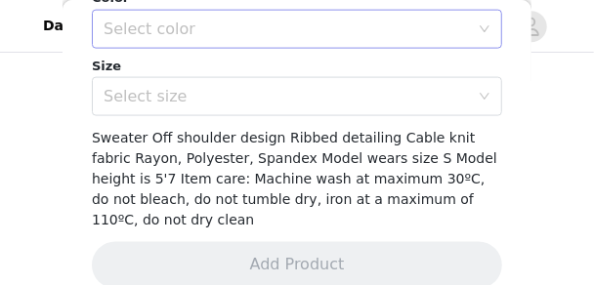
click at [329, 23] on div "Select color" at bounding box center [286, 30] width 365 height 20
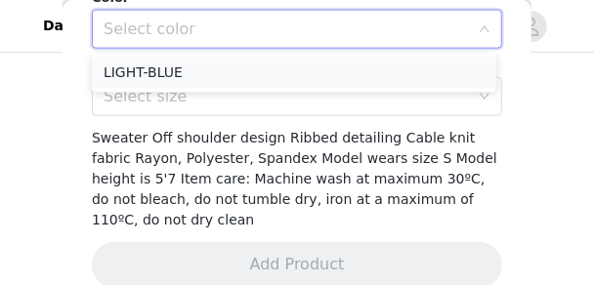
click at [329, 80] on li "LIGHT-BLUE" at bounding box center [294, 72] width 404 height 31
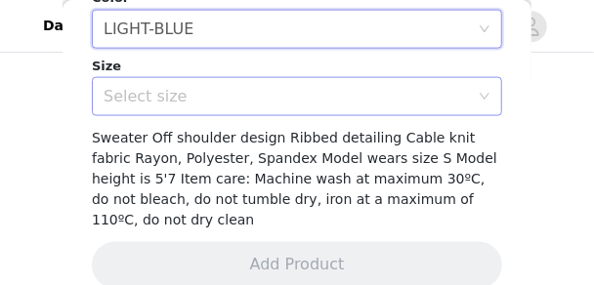
click at [339, 104] on div "Select size" at bounding box center [286, 97] width 365 height 20
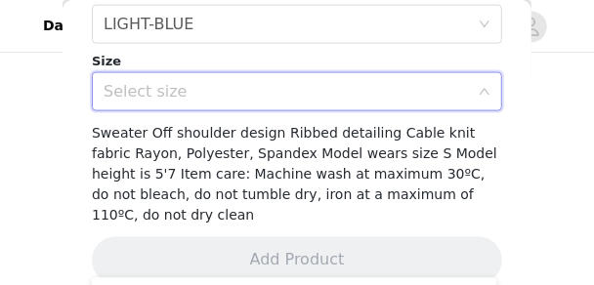
scroll to position [671, 0]
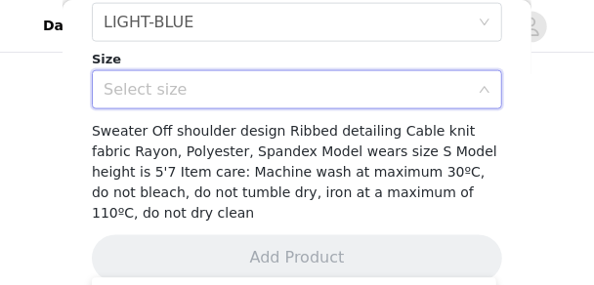
click at [290, 94] on div "Select size" at bounding box center [286, 90] width 365 height 20
click at [279, 100] on div "Select size" at bounding box center [291, 89] width 374 height 37
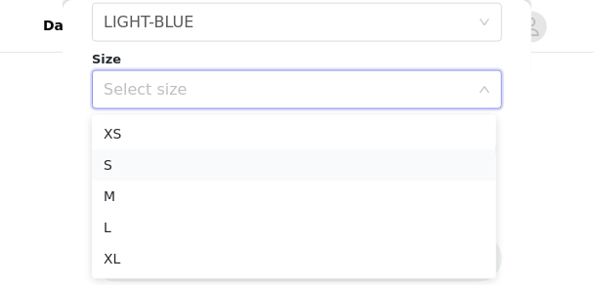
click at [272, 158] on li "S" at bounding box center [294, 164] width 404 height 31
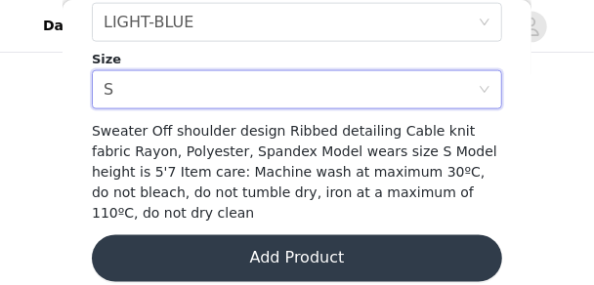
click at [287, 235] on button "Add Product" at bounding box center [297, 258] width 410 height 47
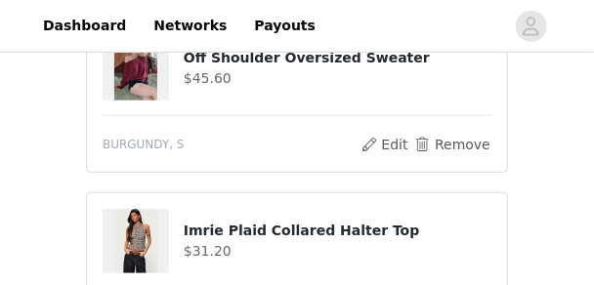
scroll to position [195, 0]
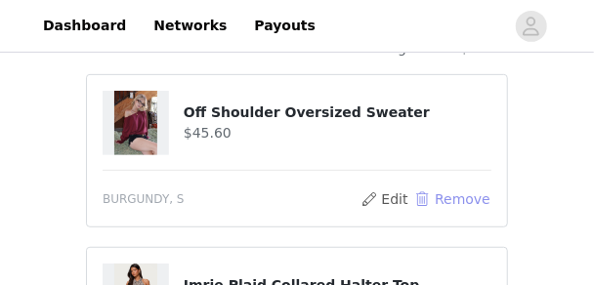
click at [447, 197] on button "Remove" at bounding box center [452, 199] width 78 height 23
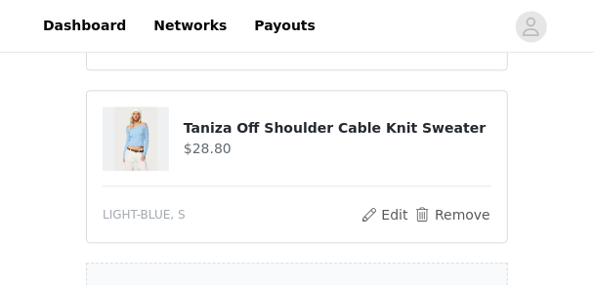
scroll to position [1133, 0]
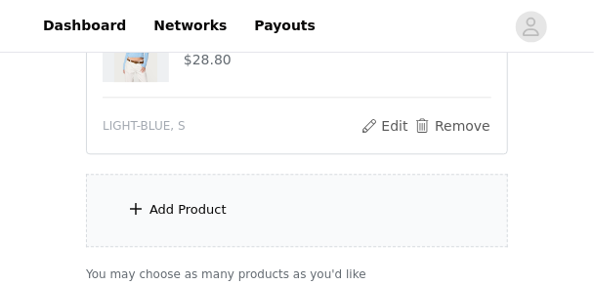
click at [293, 198] on div "Add Product" at bounding box center [297, 210] width 422 height 73
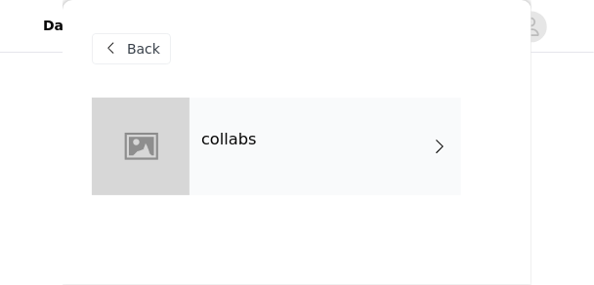
click at [319, 166] on div "collabs" at bounding box center [325, 147] width 272 height 98
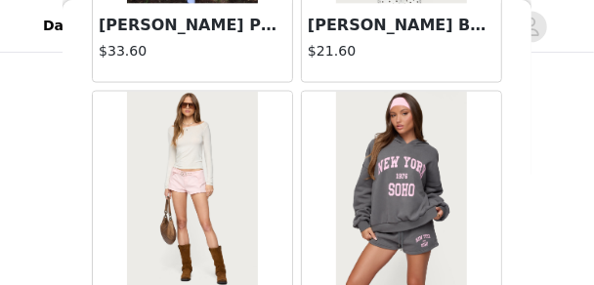
scroll to position [2703, 0]
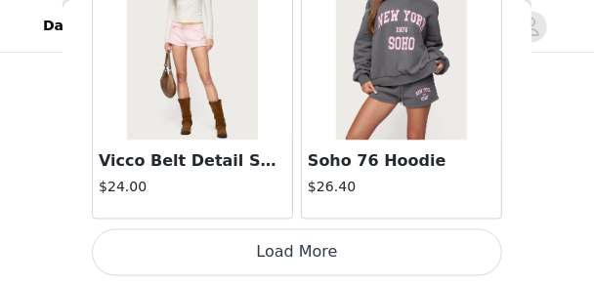
click at [424, 258] on button "Load More" at bounding box center [297, 253] width 410 height 47
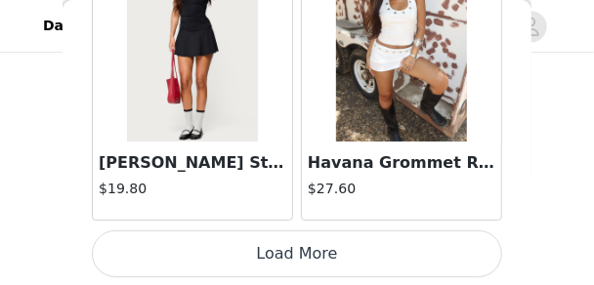
scroll to position [1172, 0]
click at [387, 248] on button "Load More" at bounding box center [297, 254] width 410 height 47
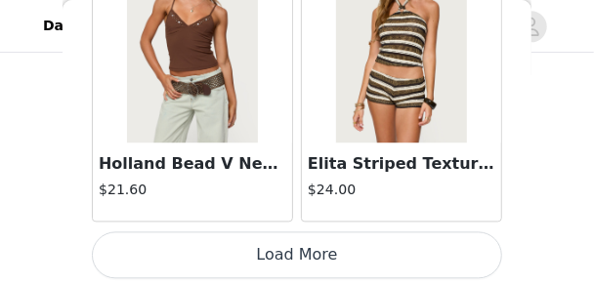
scroll to position [1294, 0]
click at [350, 235] on button "Load More" at bounding box center [297, 254] width 410 height 47
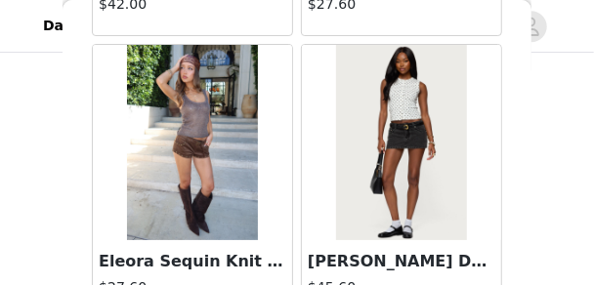
scroll to position [11197, 0]
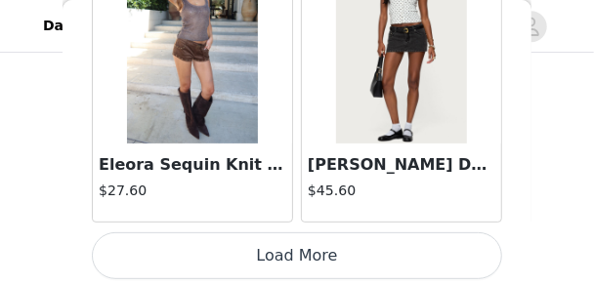
click at [326, 243] on button "Load More" at bounding box center [297, 255] width 410 height 47
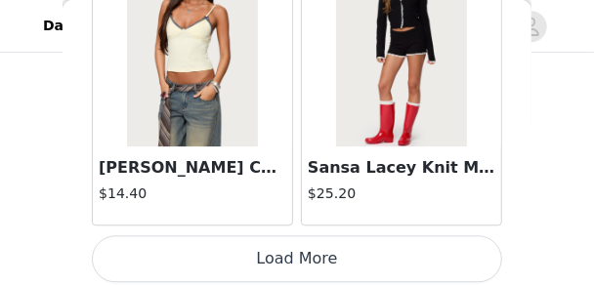
scroll to position [14030, 0]
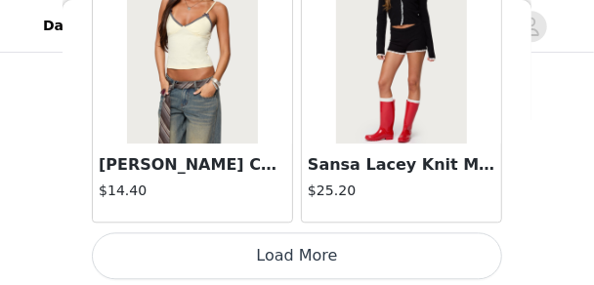
click at [389, 256] on button "Load More" at bounding box center [297, 255] width 410 height 47
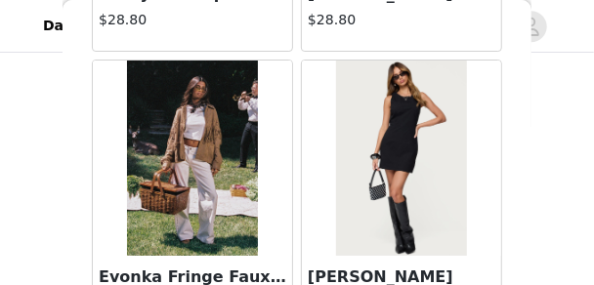
scroll to position [14655, 0]
